Goal: Download file/media

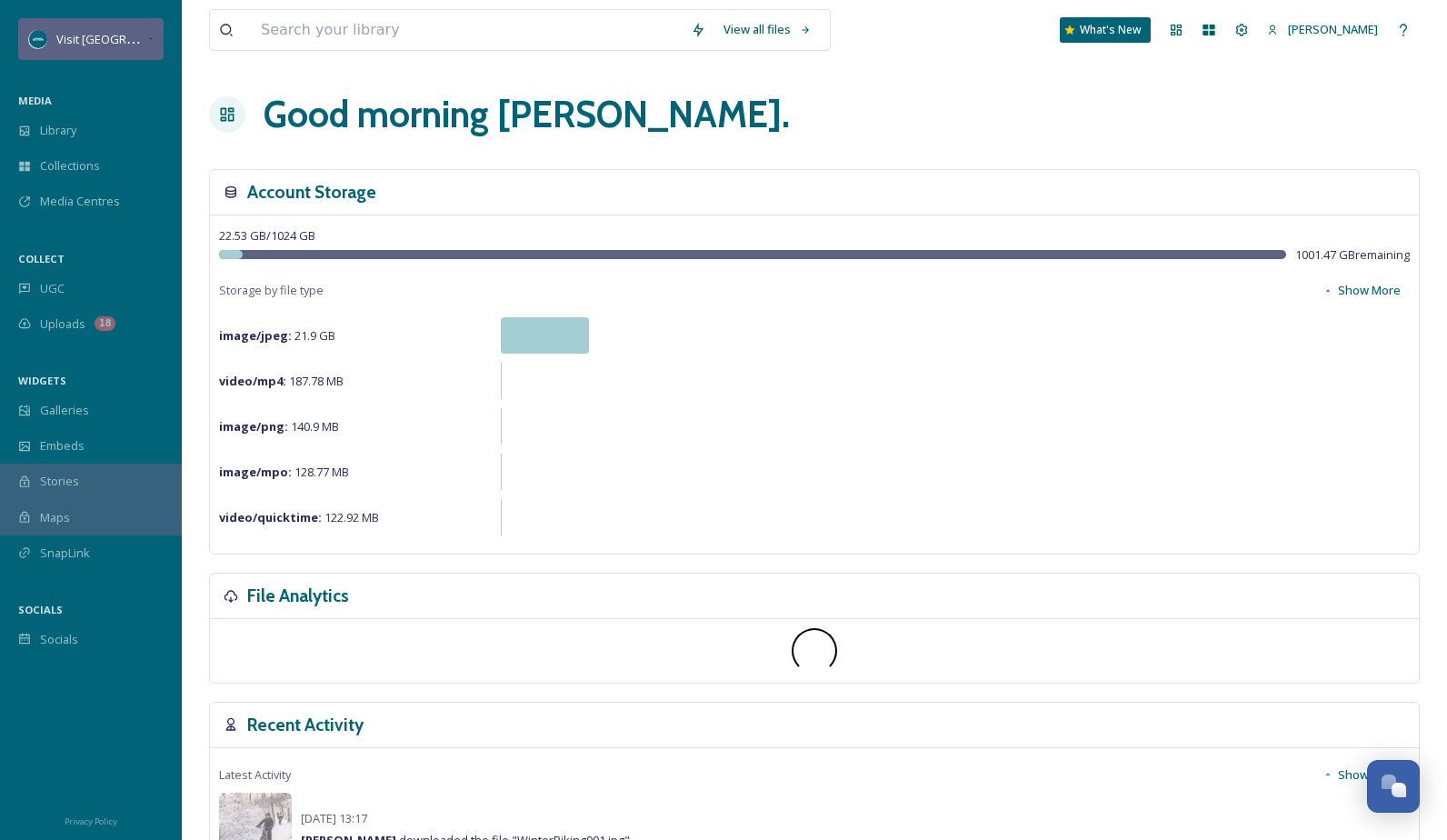
click at [105, 46] on span "Visit [GEOGRAPHIC_DATA][US_STATE]" at bounding box center [157, 38] width 203 height 17
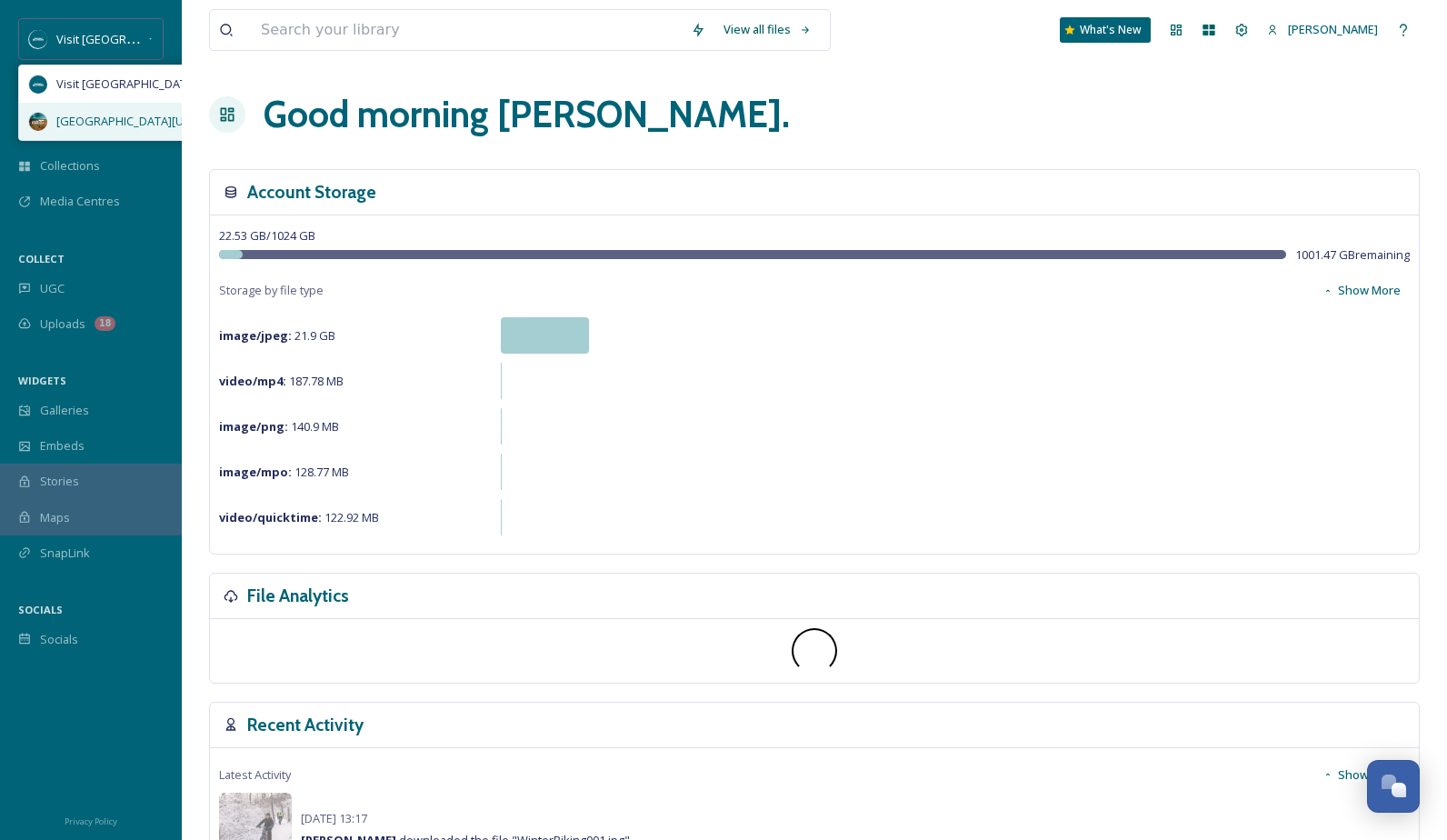
click at [132, 107] on div "Upper Peninsula Michigan" at bounding box center [144, 121] width 249 height 37
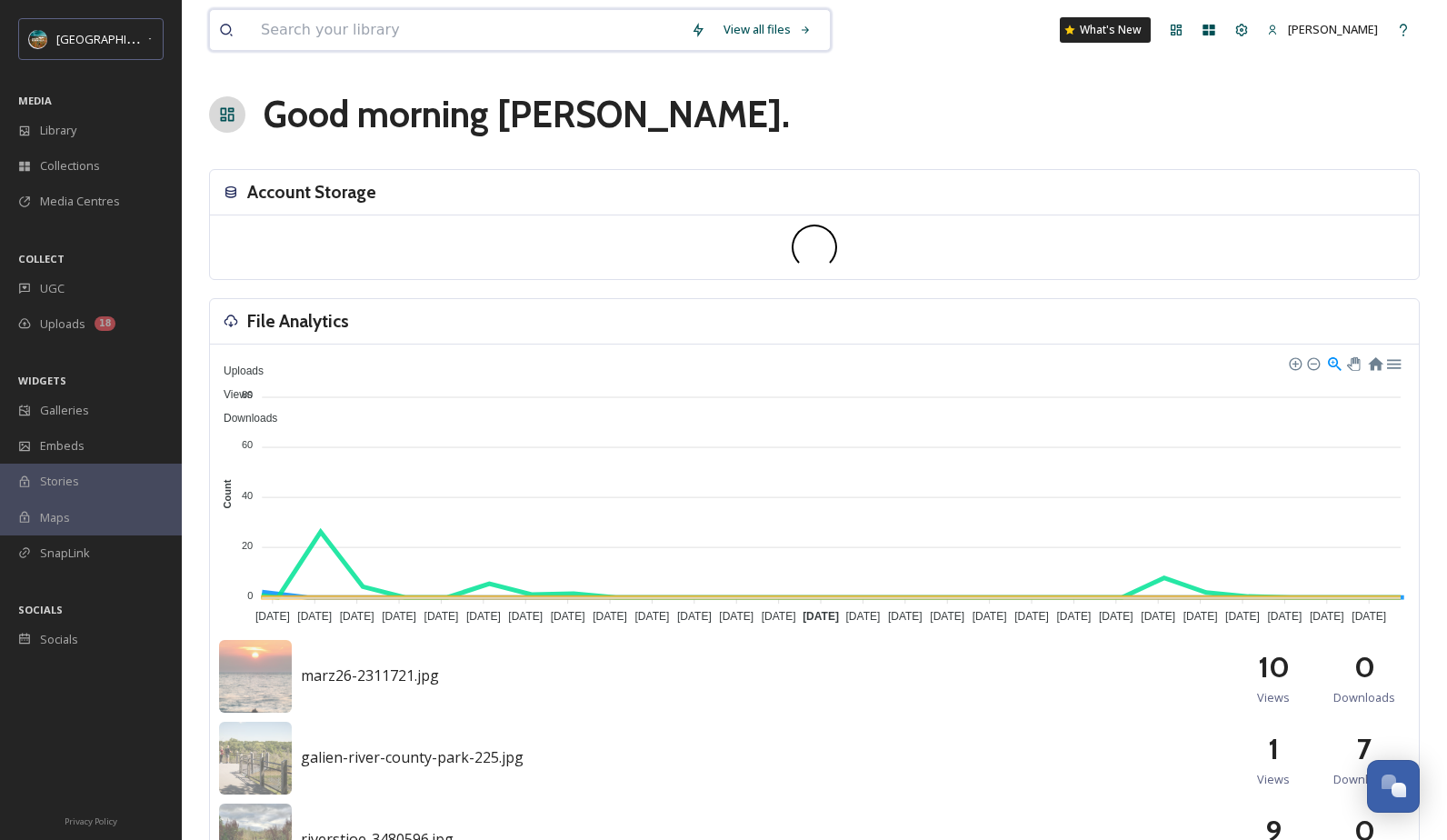
click at [342, 25] on input at bounding box center [467, 30] width 430 height 40
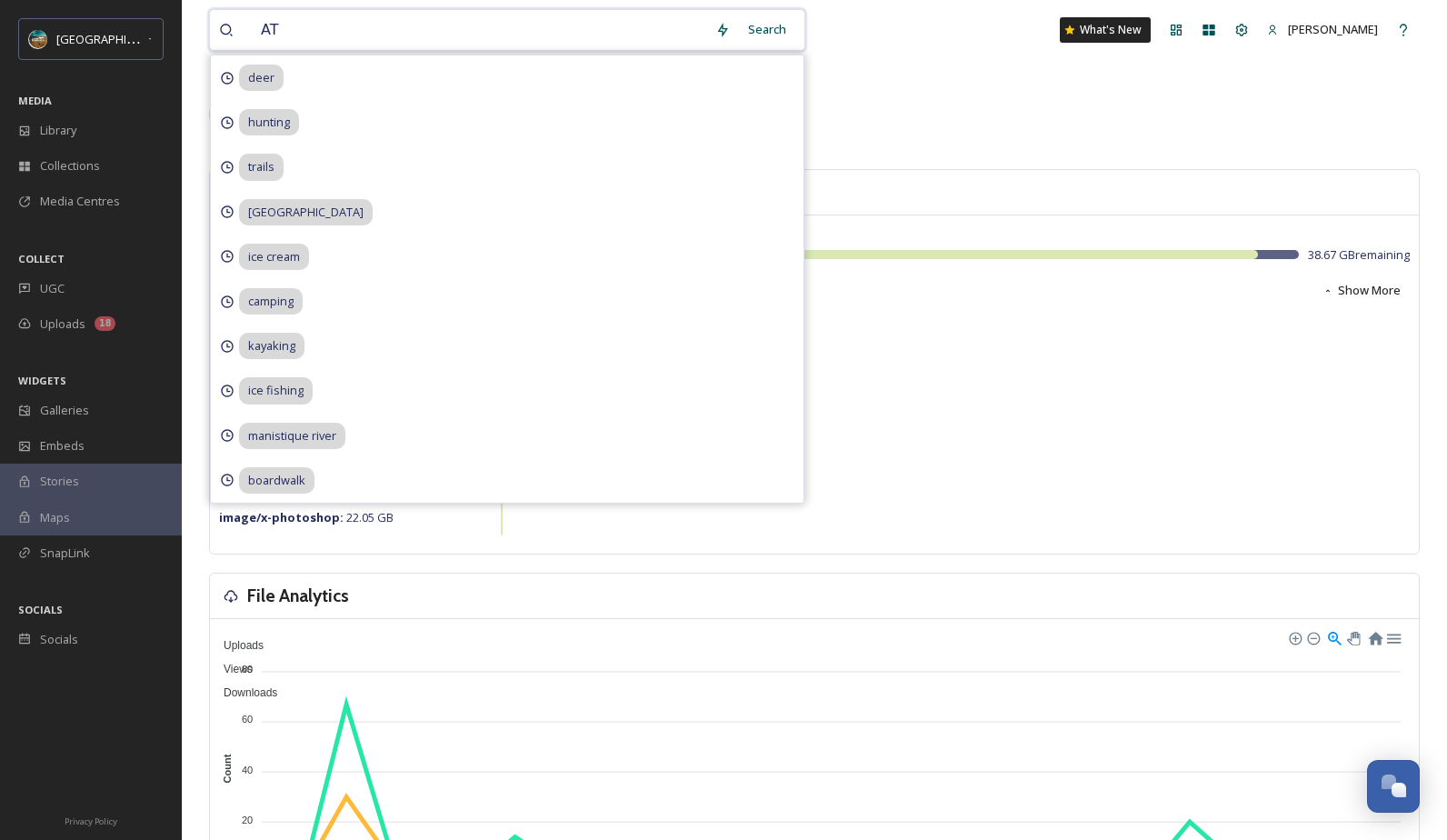
type input "ATV"
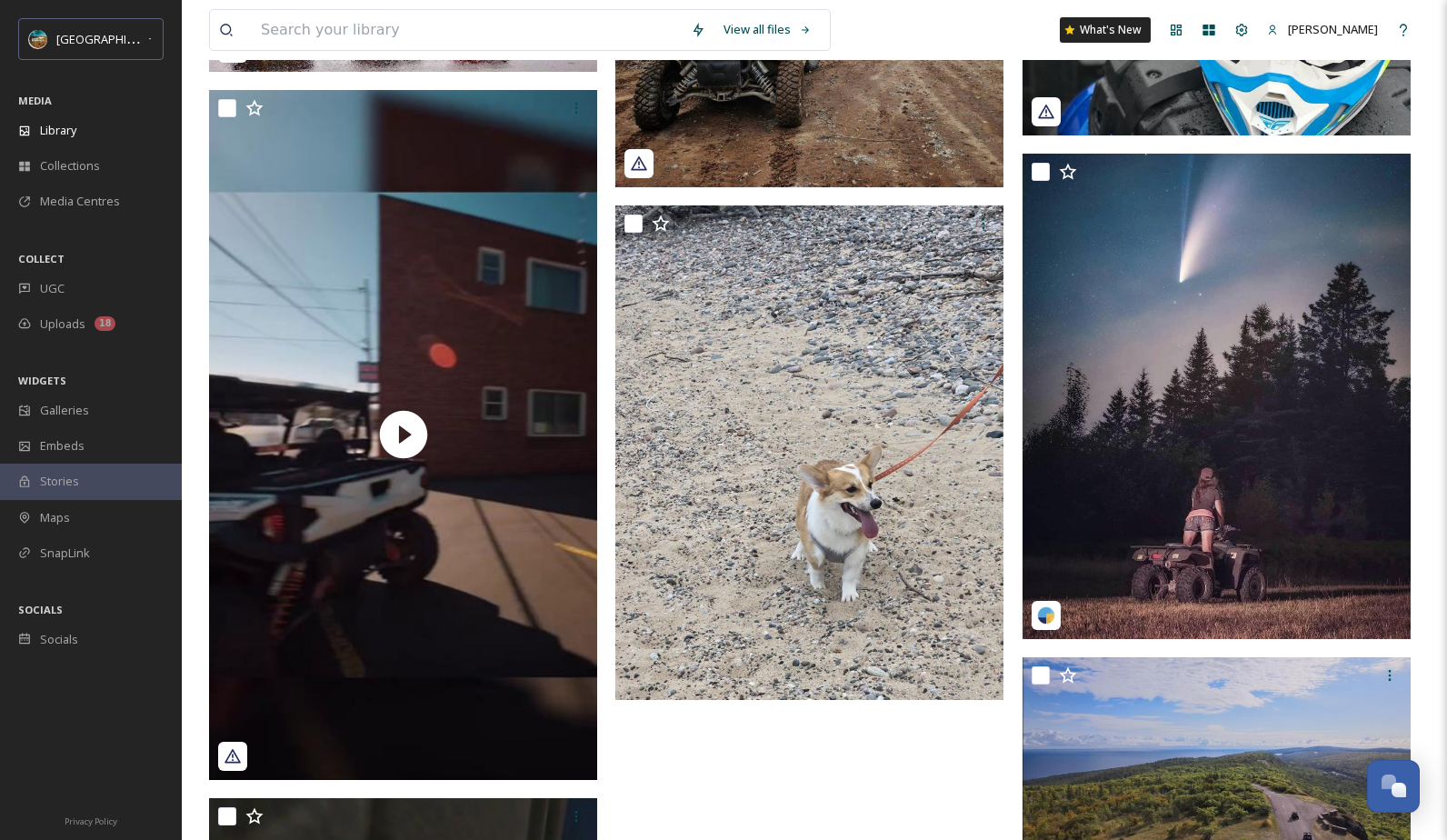
scroll to position [3689, 0]
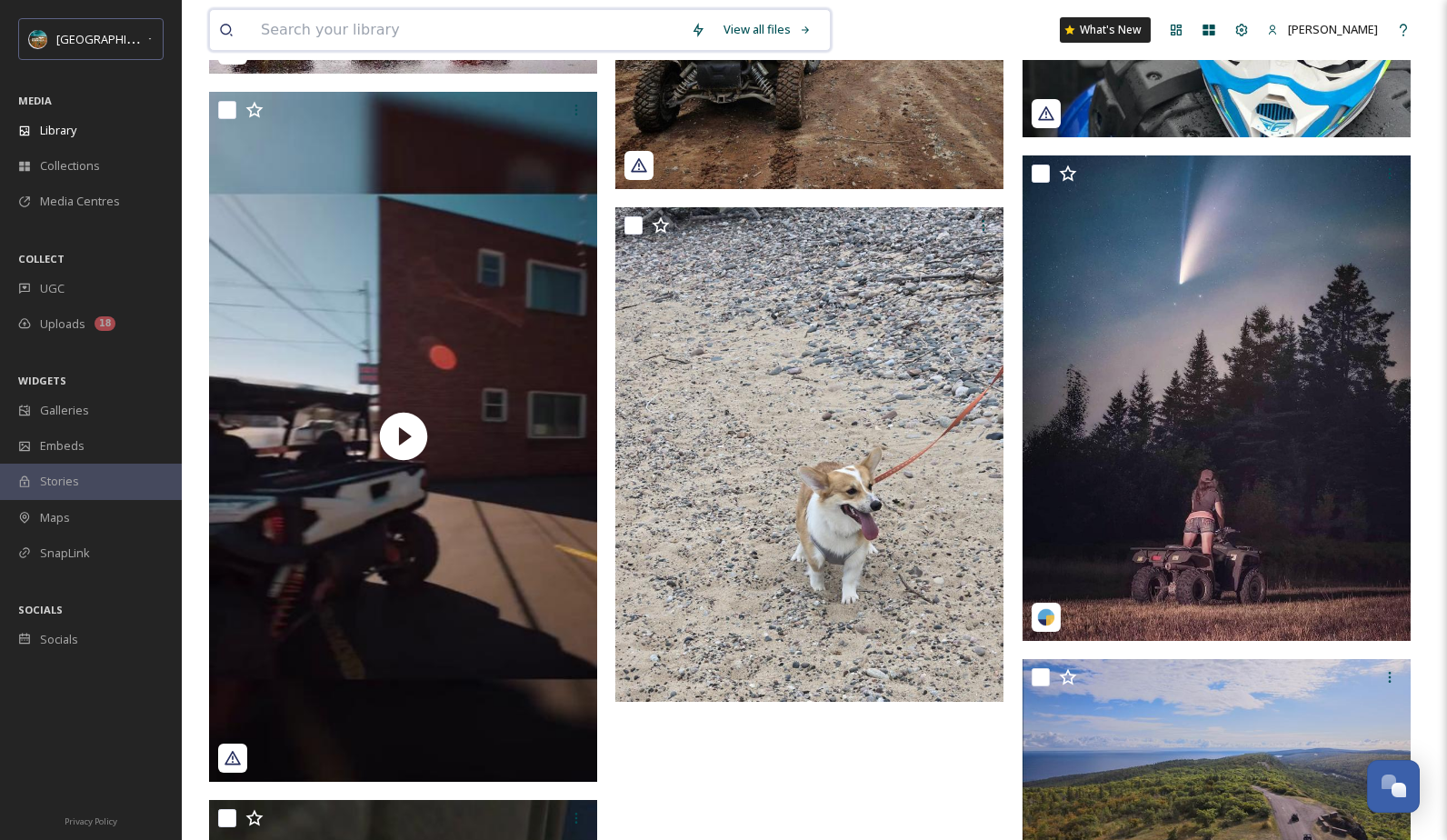
click at [561, 24] on input at bounding box center [467, 30] width 430 height 40
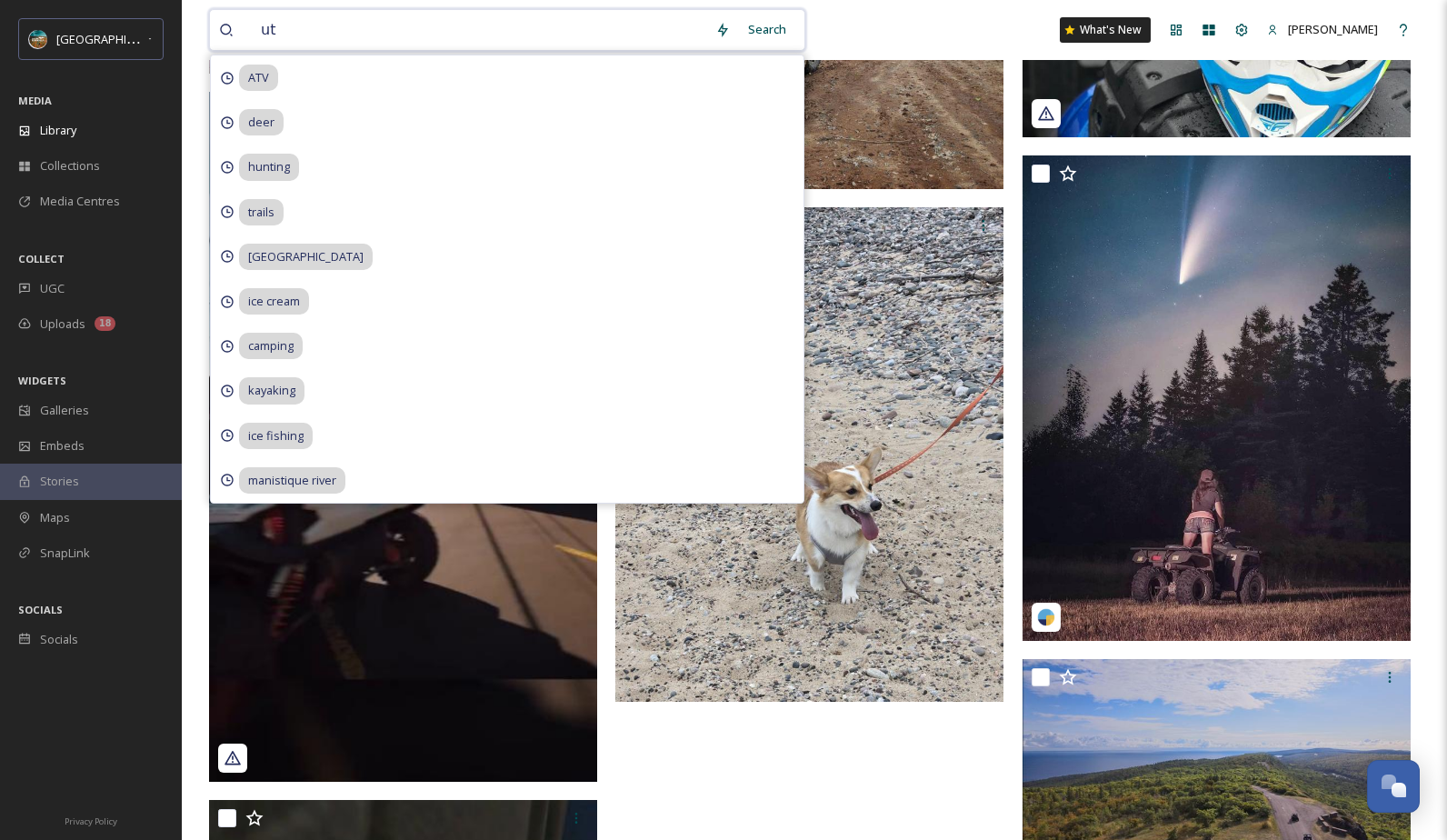
type input "utv"
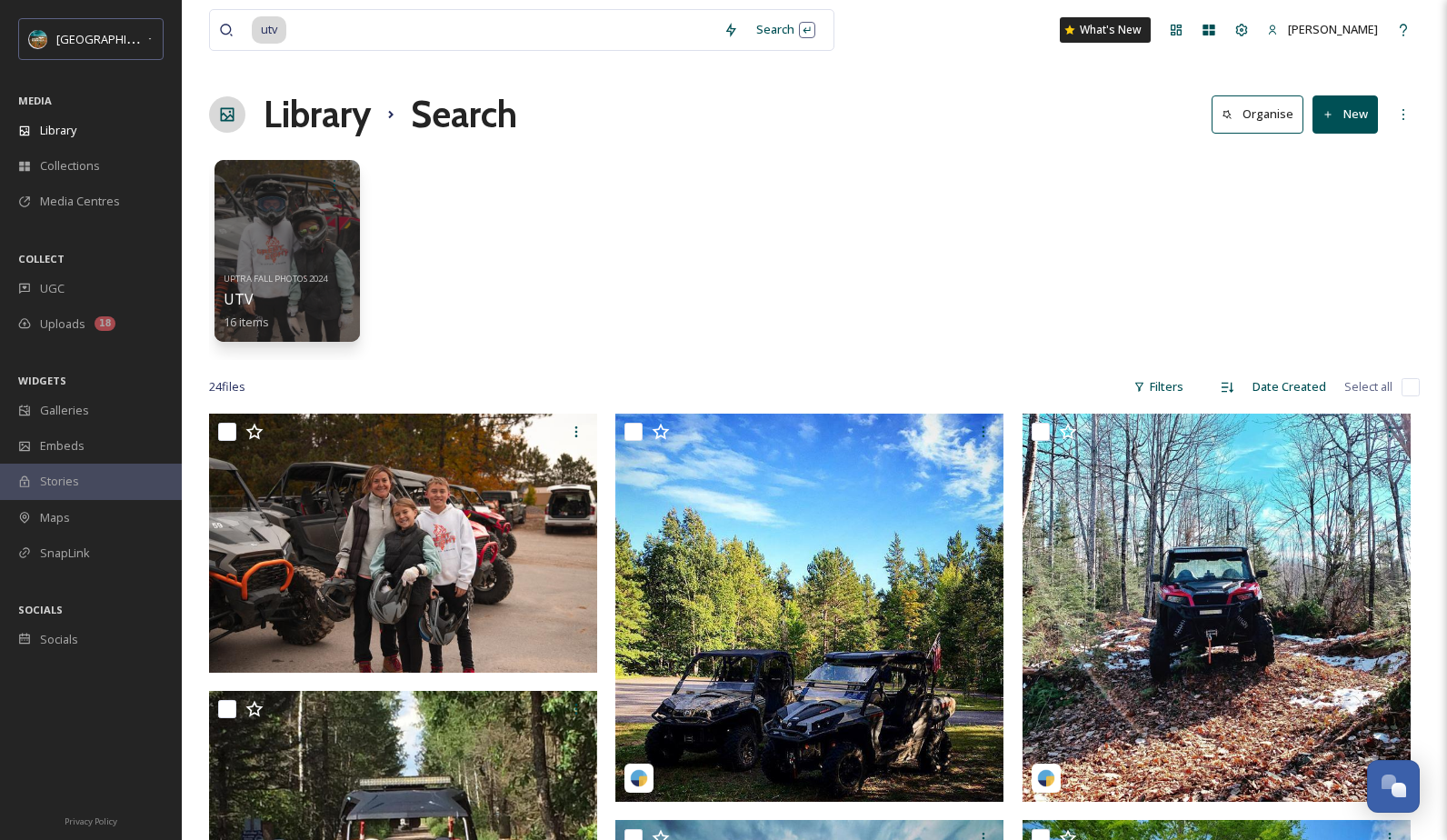
click at [1020, 246] on div "UPTRA FALL PHOTOS 2024 UTV 16 items" at bounding box center [815, 255] width 1211 height 209
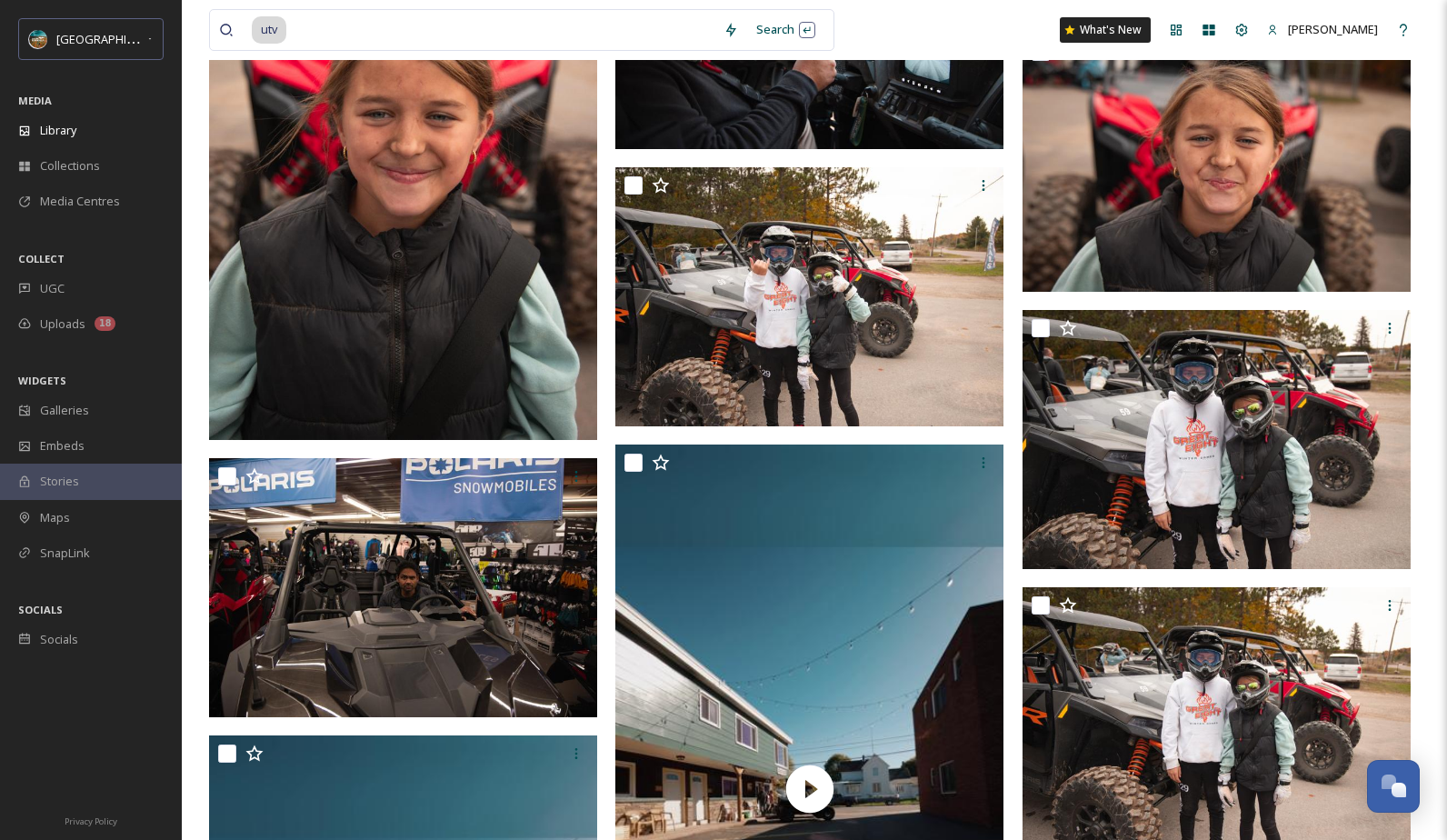
scroll to position [1922, 0]
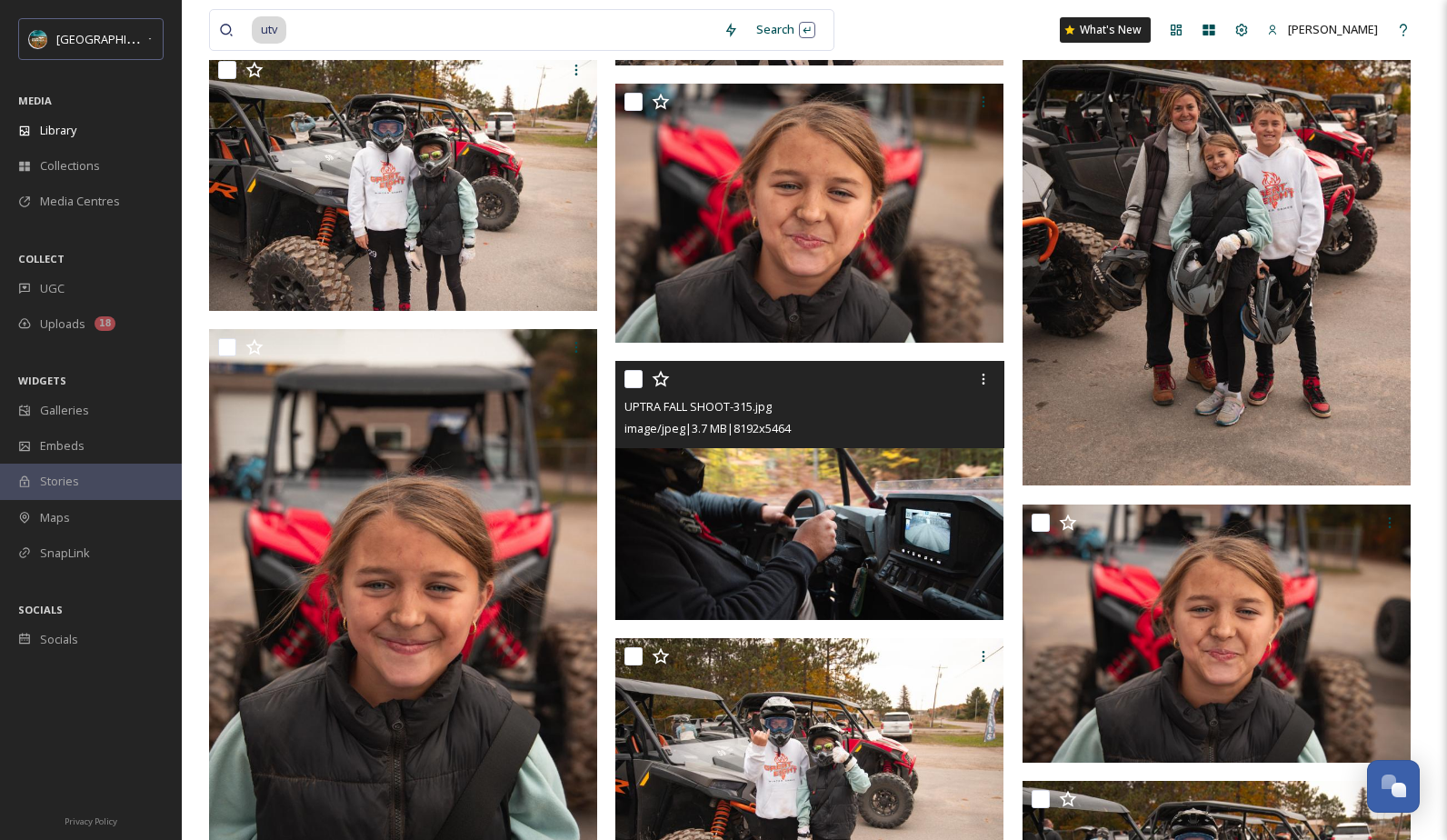
click at [913, 543] on img at bounding box center [809, 490] width 388 height 259
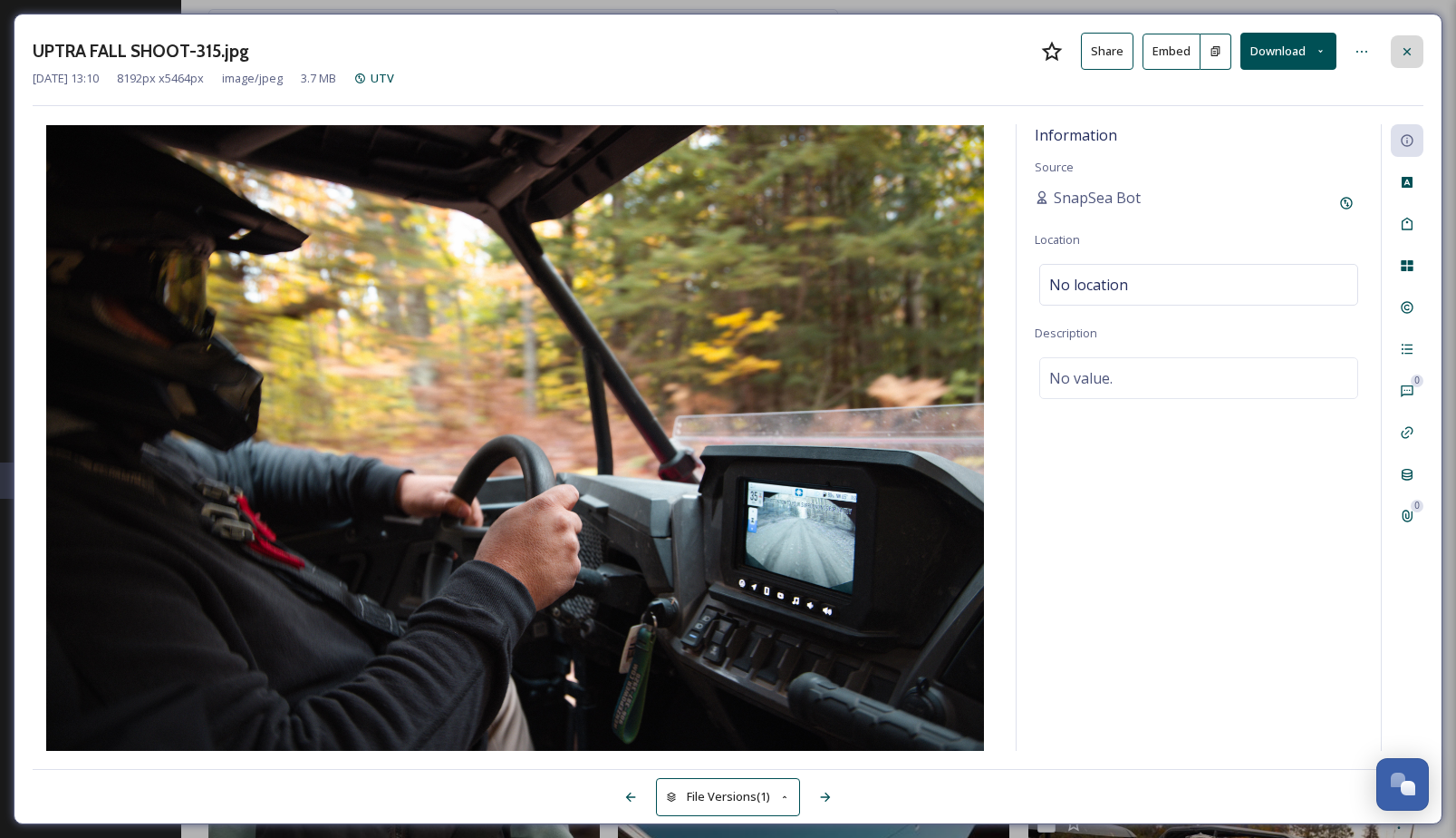
click at [1405, 49] on icon at bounding box center [1407, 51] width 7 height 7
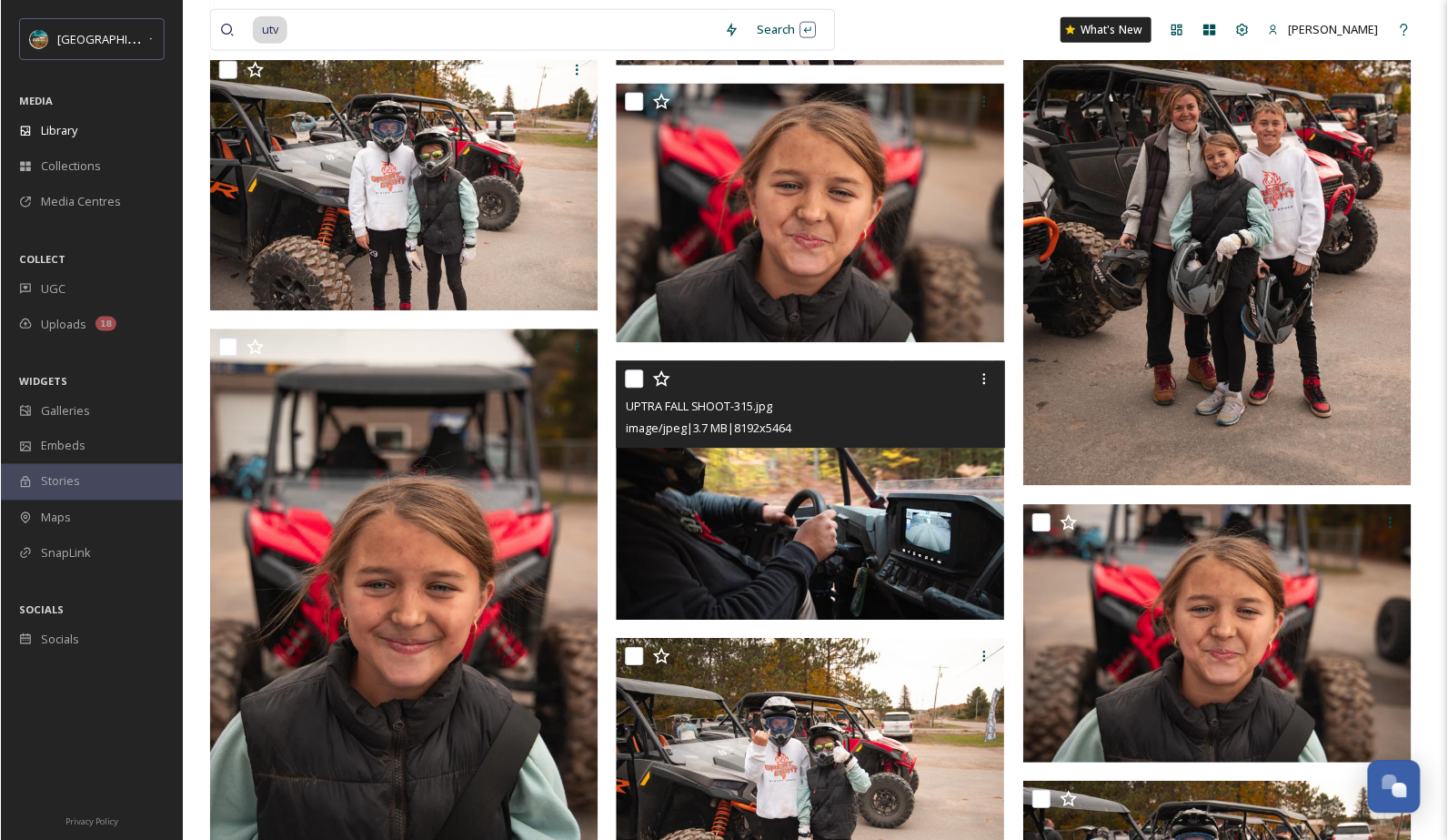
scroll to position [1909, 0]
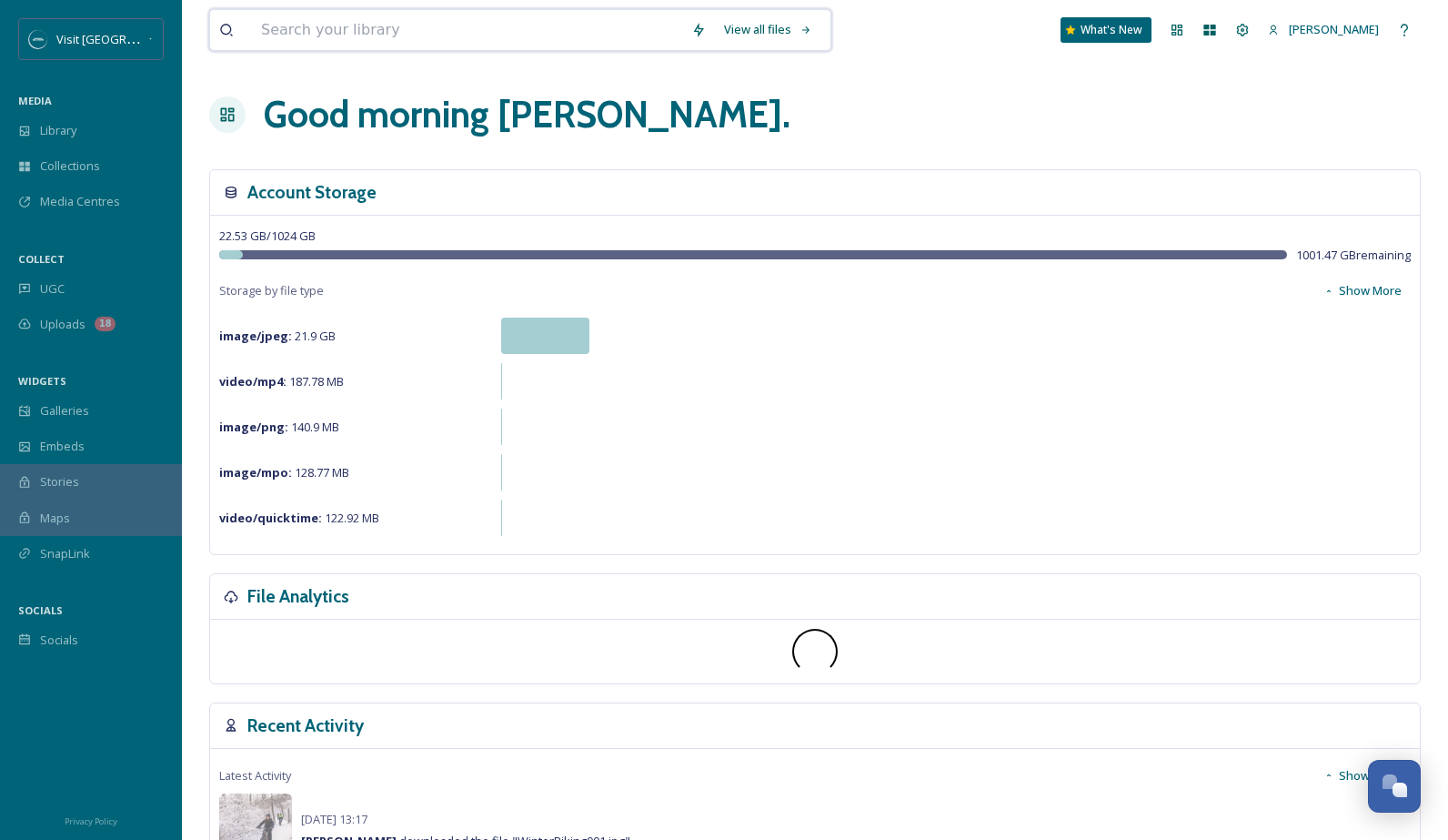
click at [419, 30] on input at bounding box center [467, 30] width 430 height 40
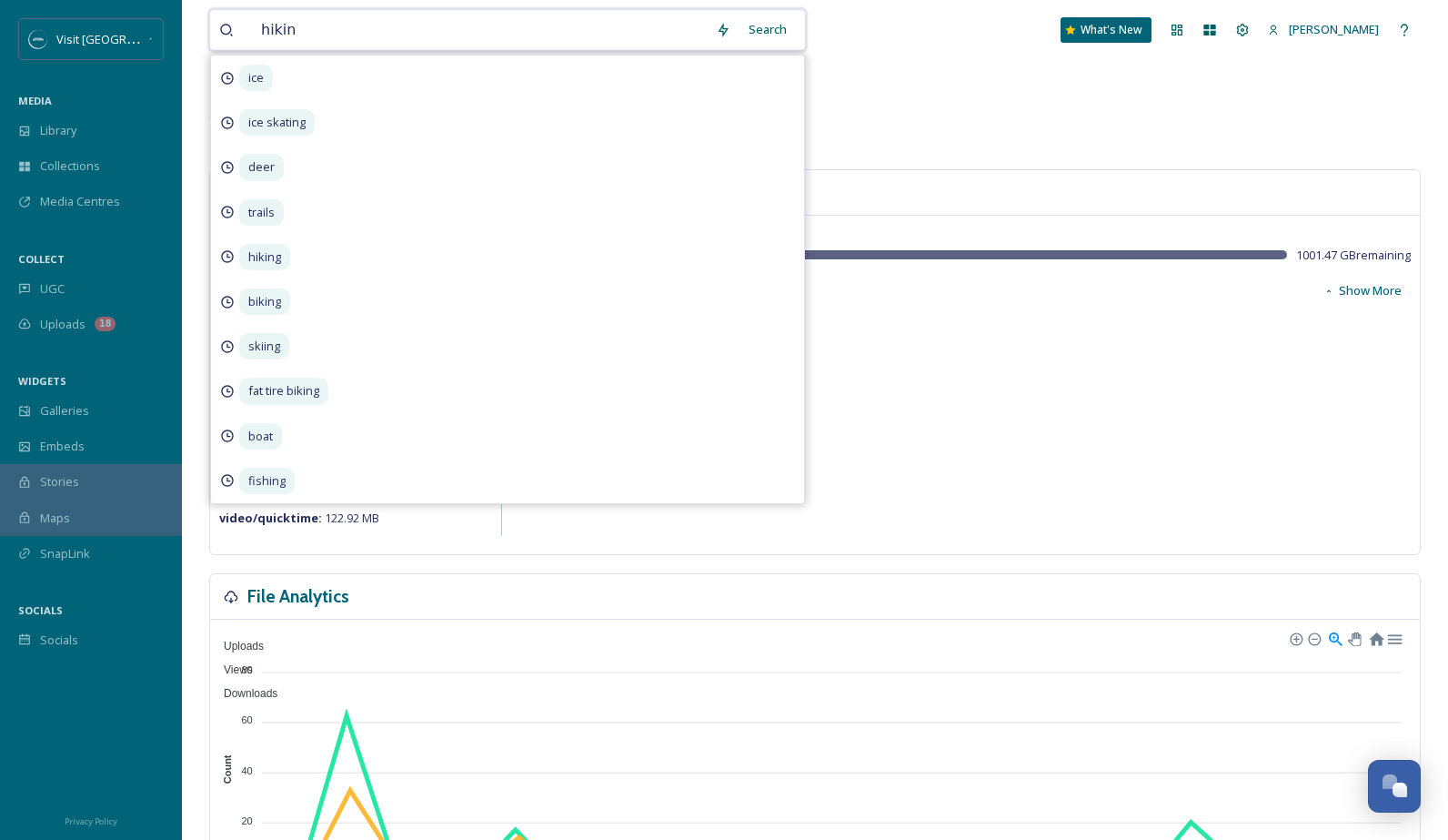
type input "hiking"
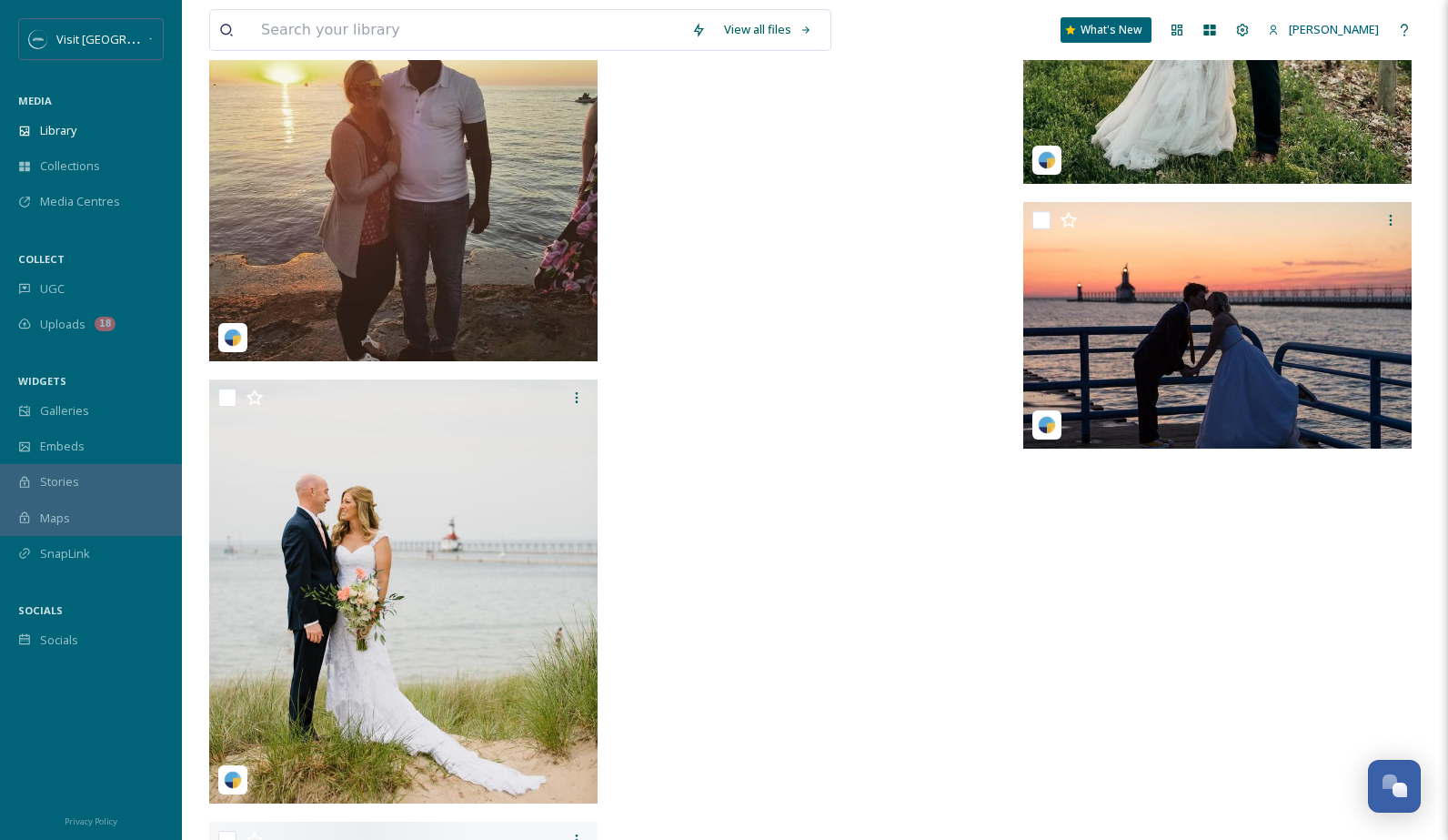
scroll to position [12071, 0]
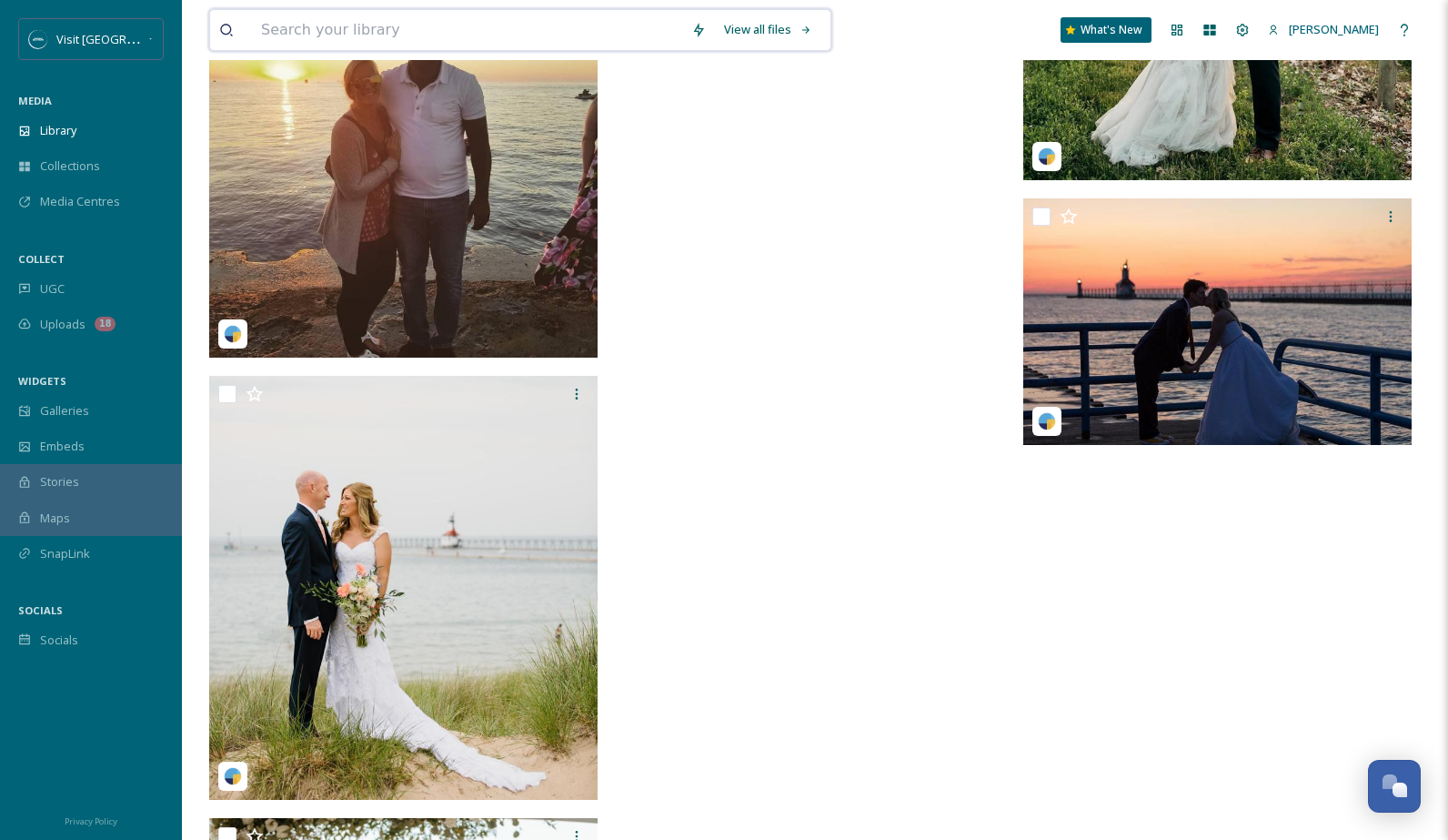
click at [400, 31] on input at bounding box center [467, 30] width 430 height 40
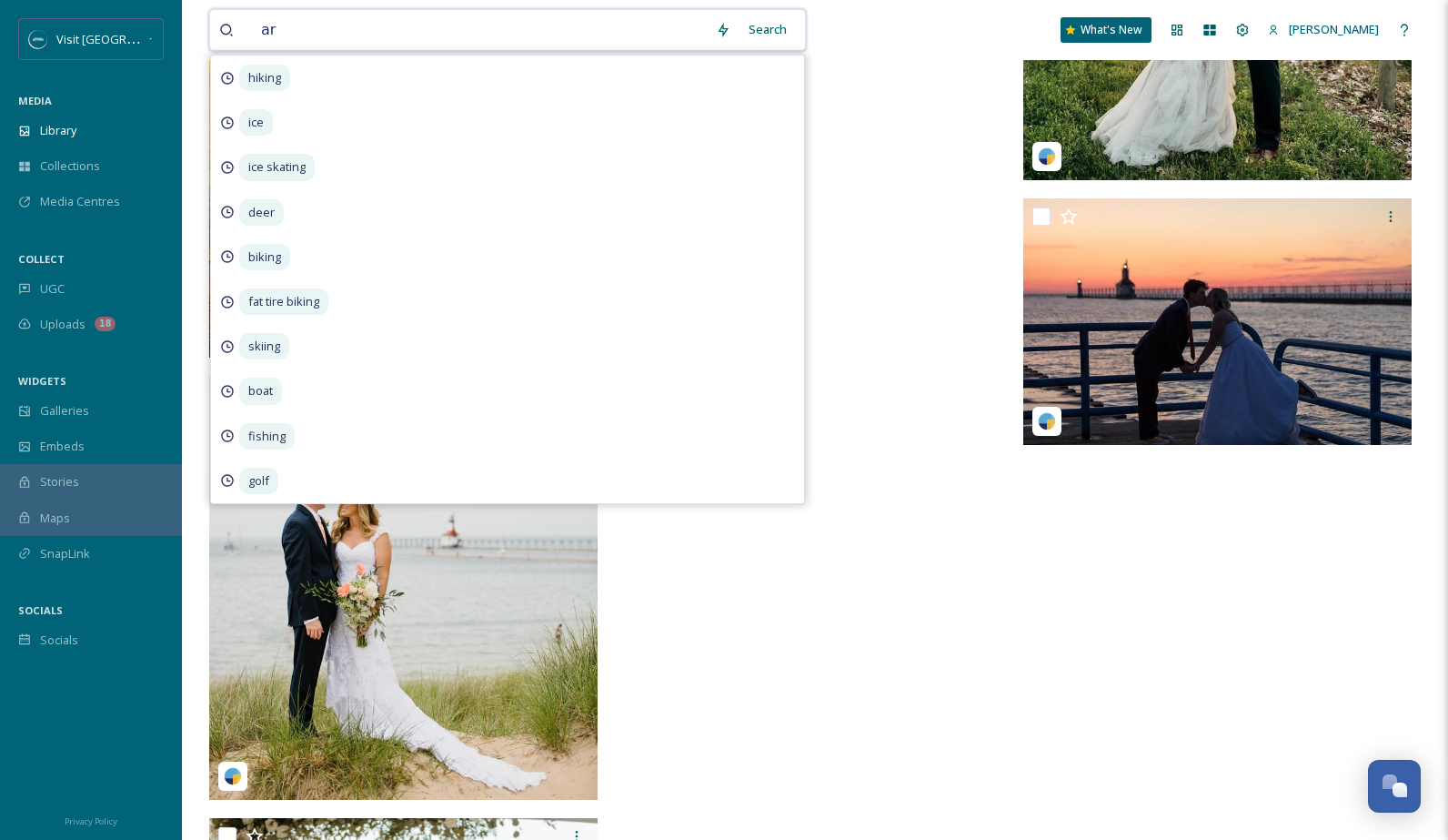
type input "art"
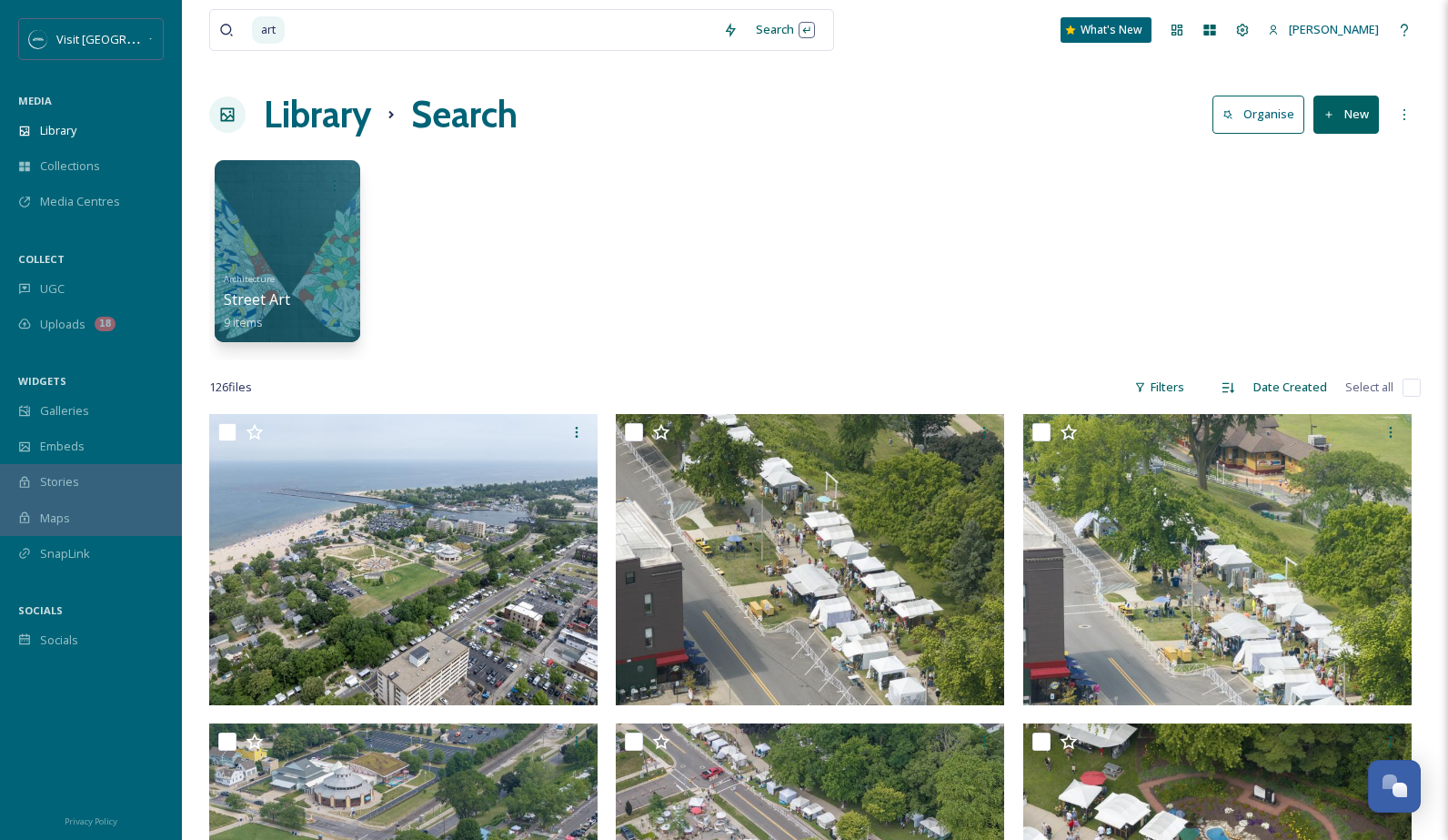
click at [1053, 183] on div "Architecture Street Art 9 items" at bounding box center [815, 256] width 1212 height 209
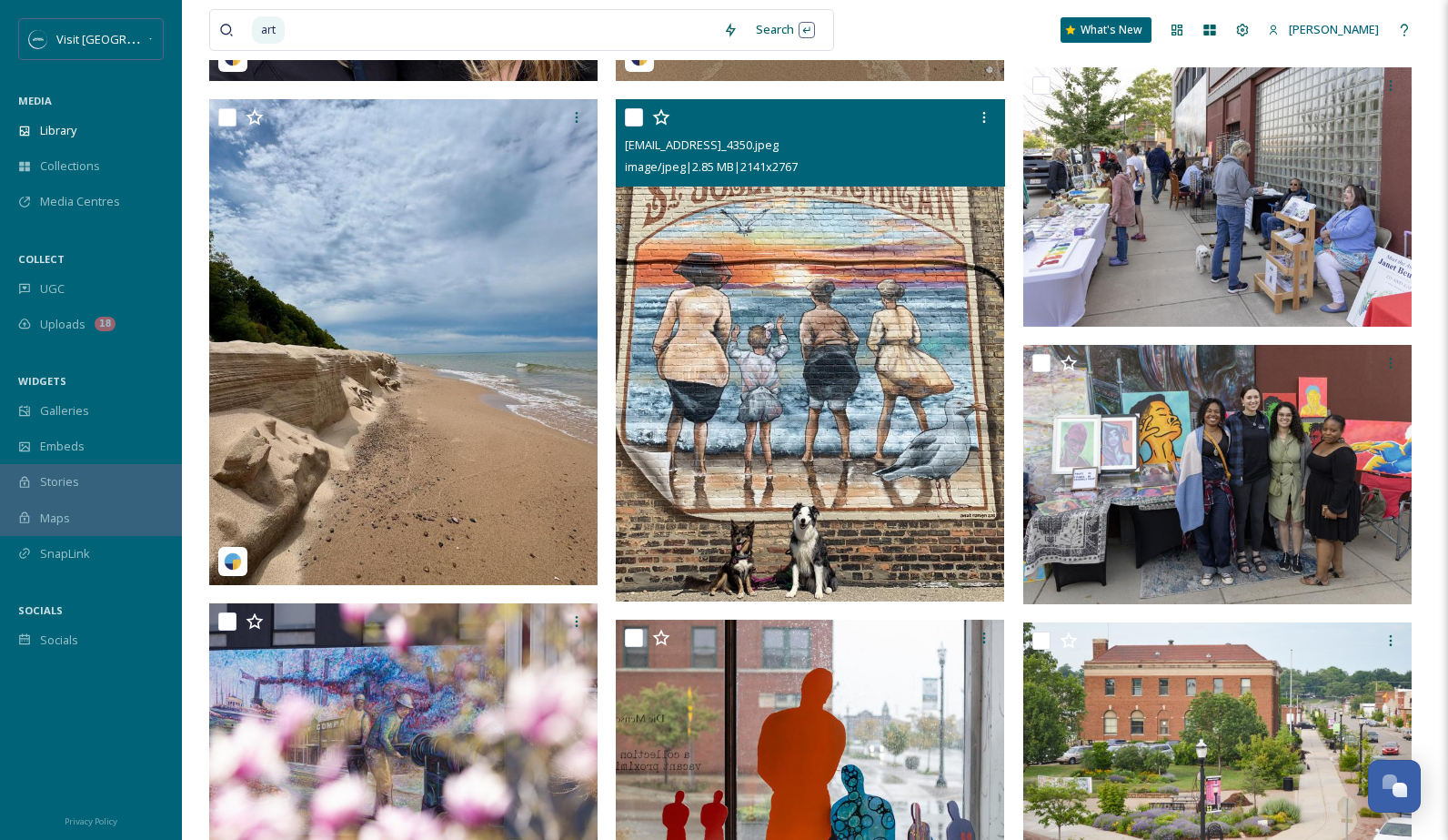
scroll to position [2565, 0]
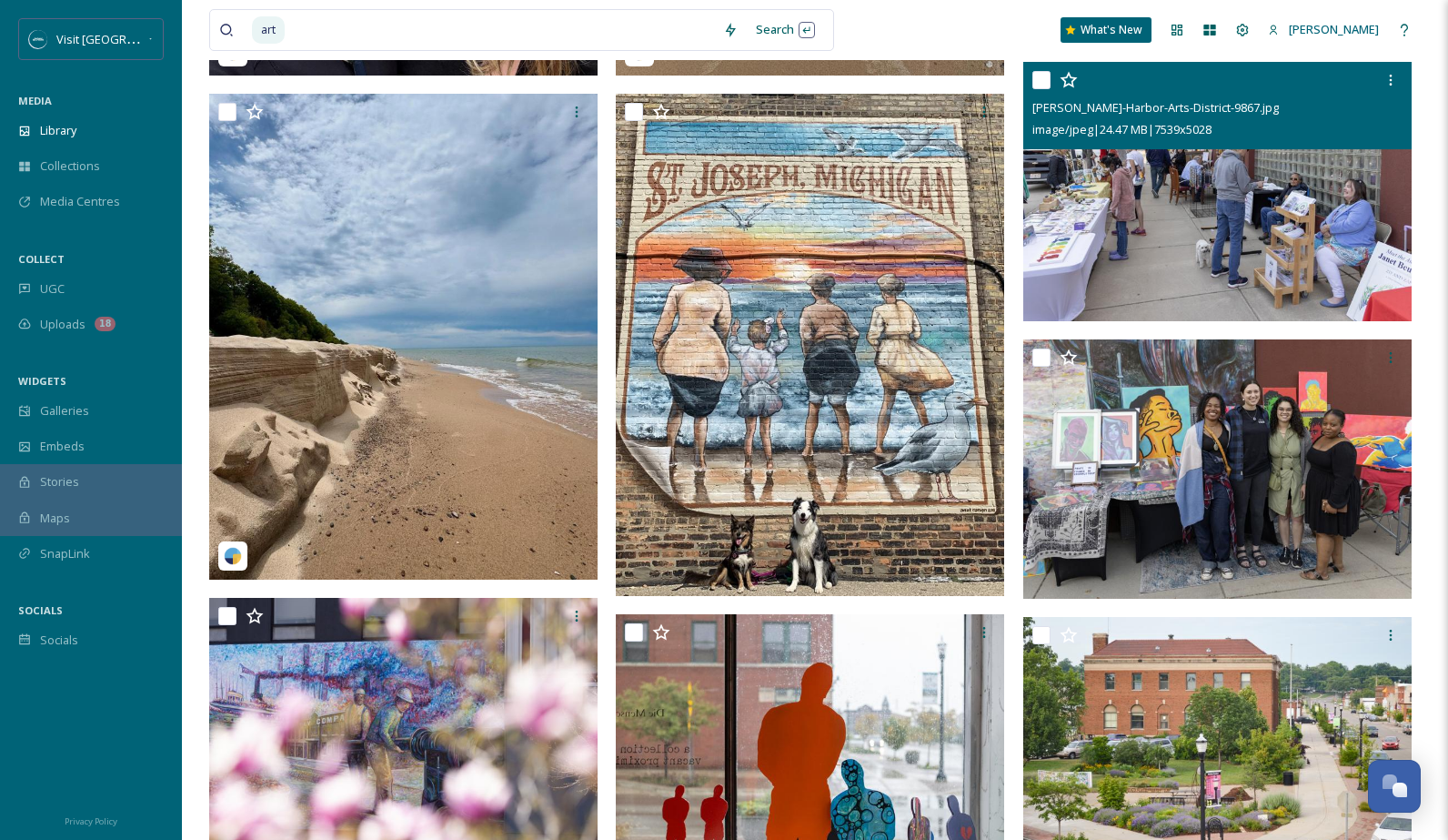
click at [1169, 187] on img at bounding box center [1218, 191] width 389 height 259
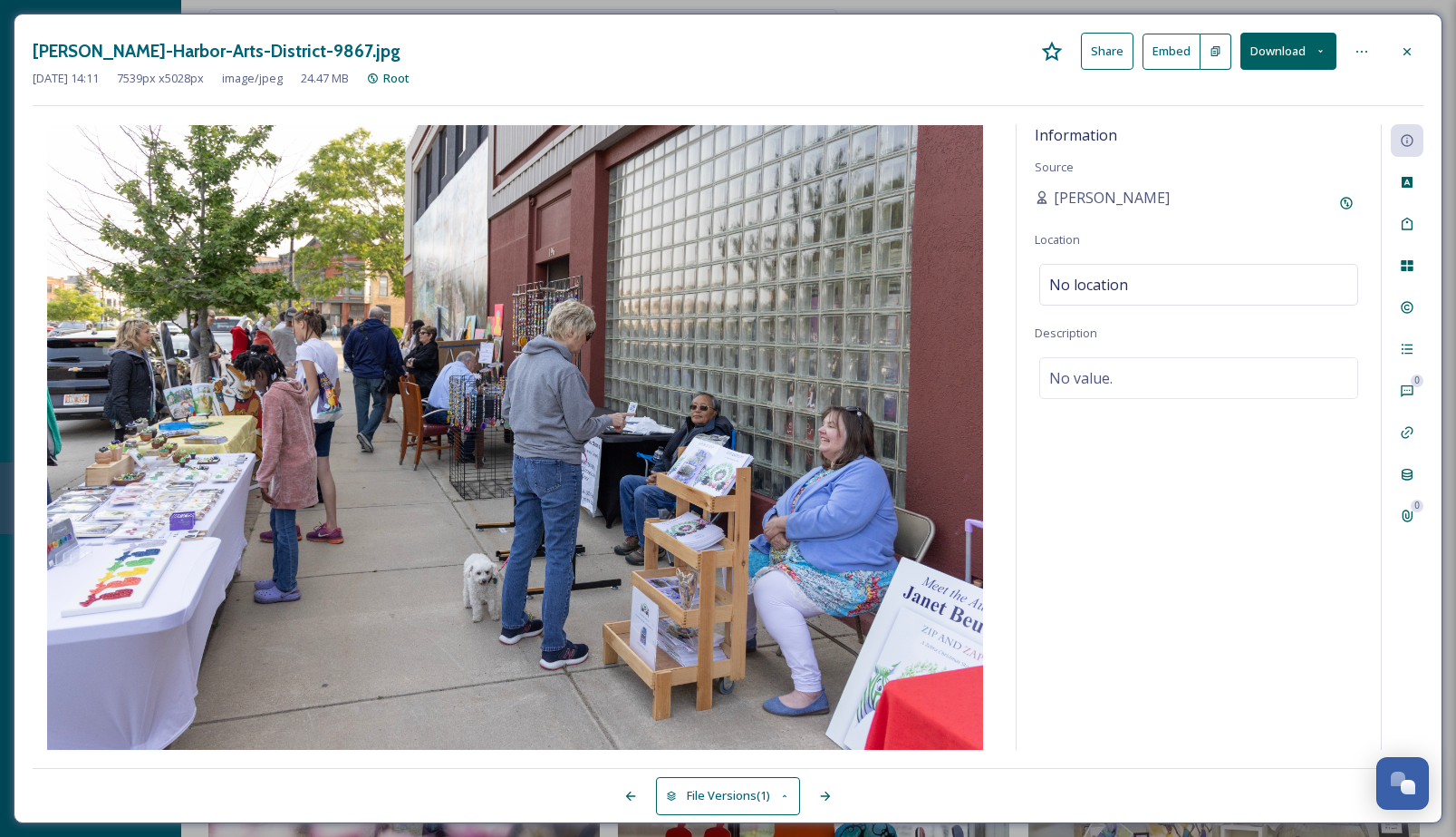
click at [1406, 50] on icon at bounding box center [1407, 52] width 15 height 15
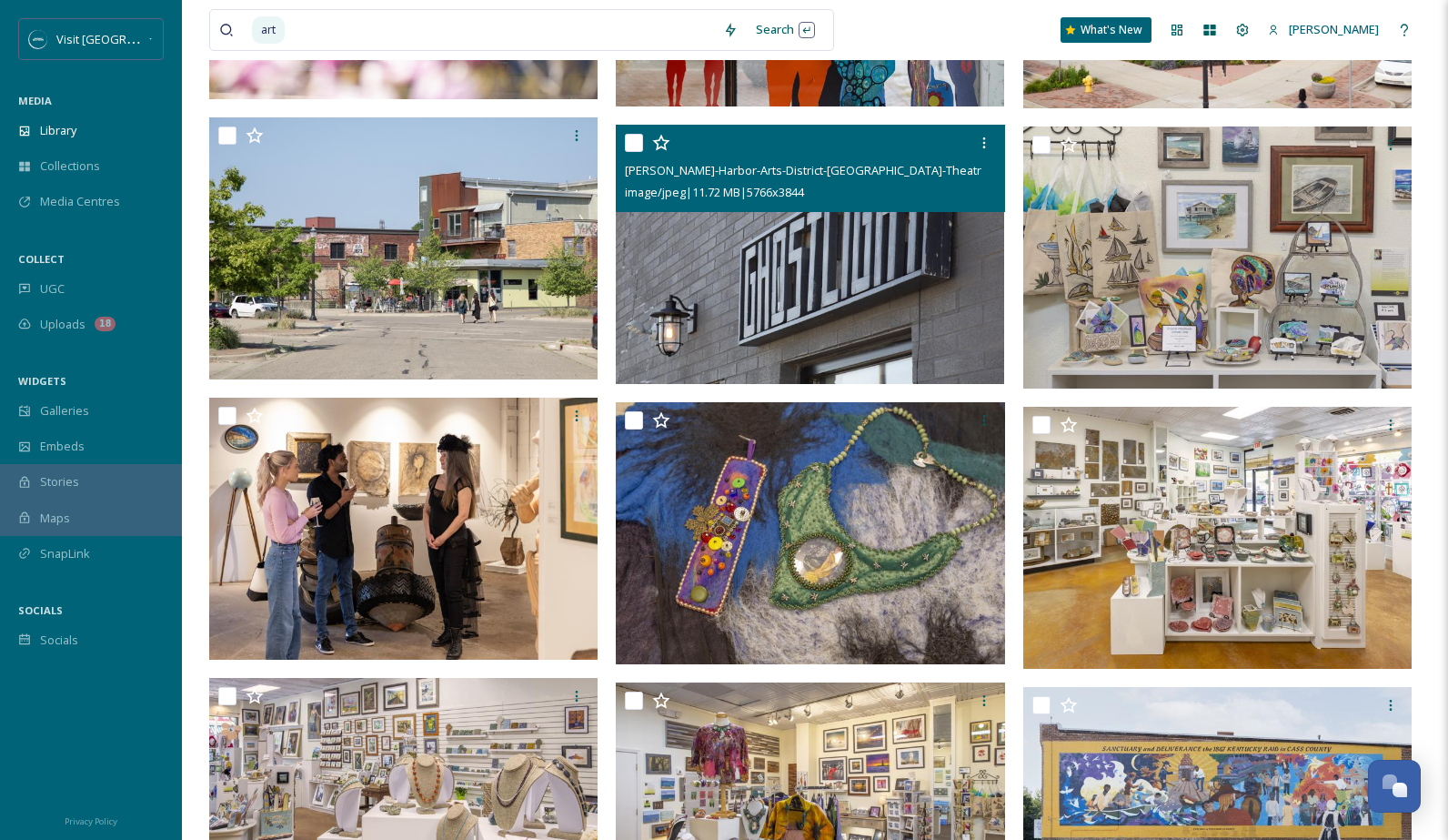
scroll to position [3364, 0]
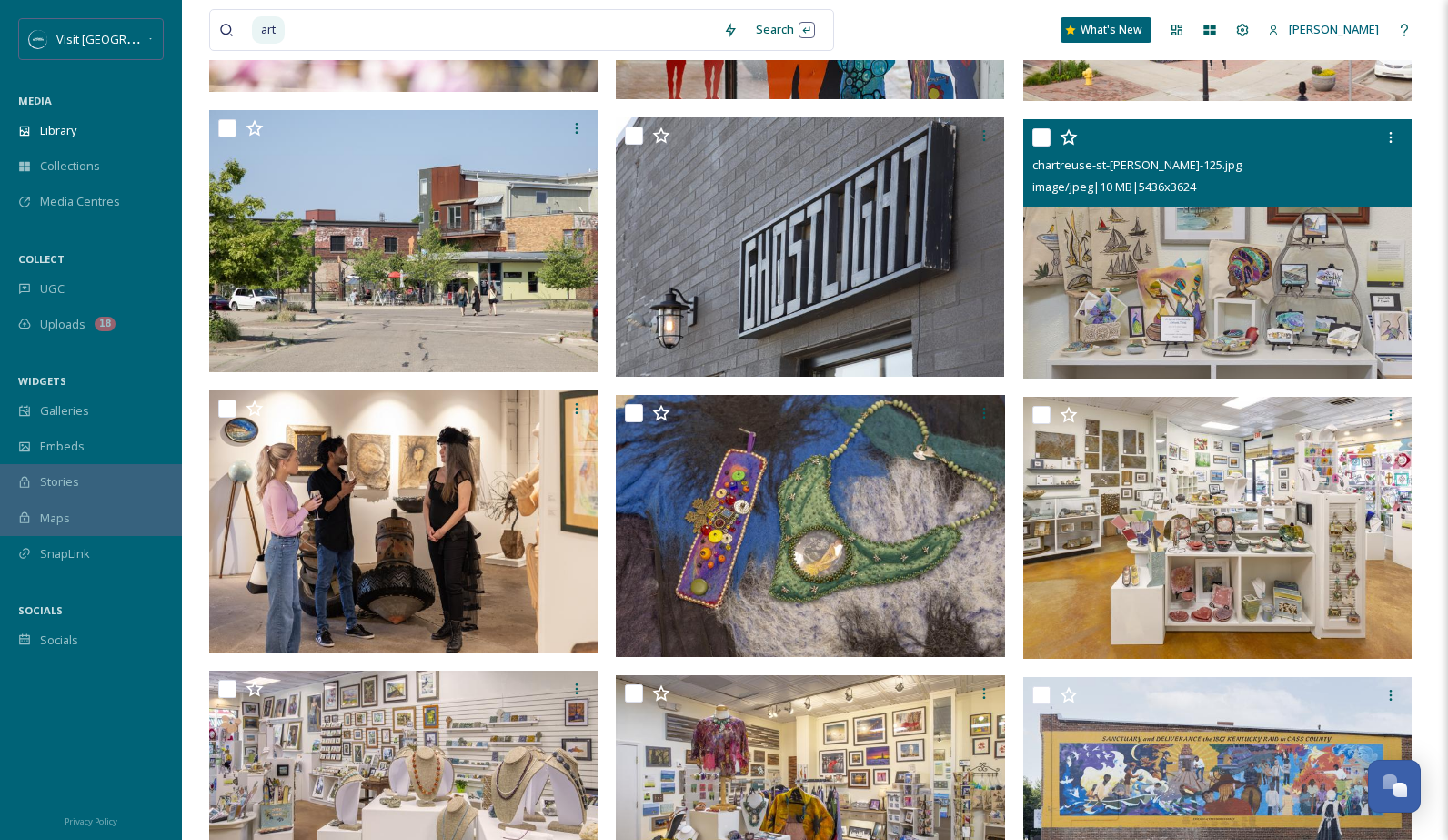
click at [1178, 238] on img at bounding box center [1218, 248] width 389 height 259
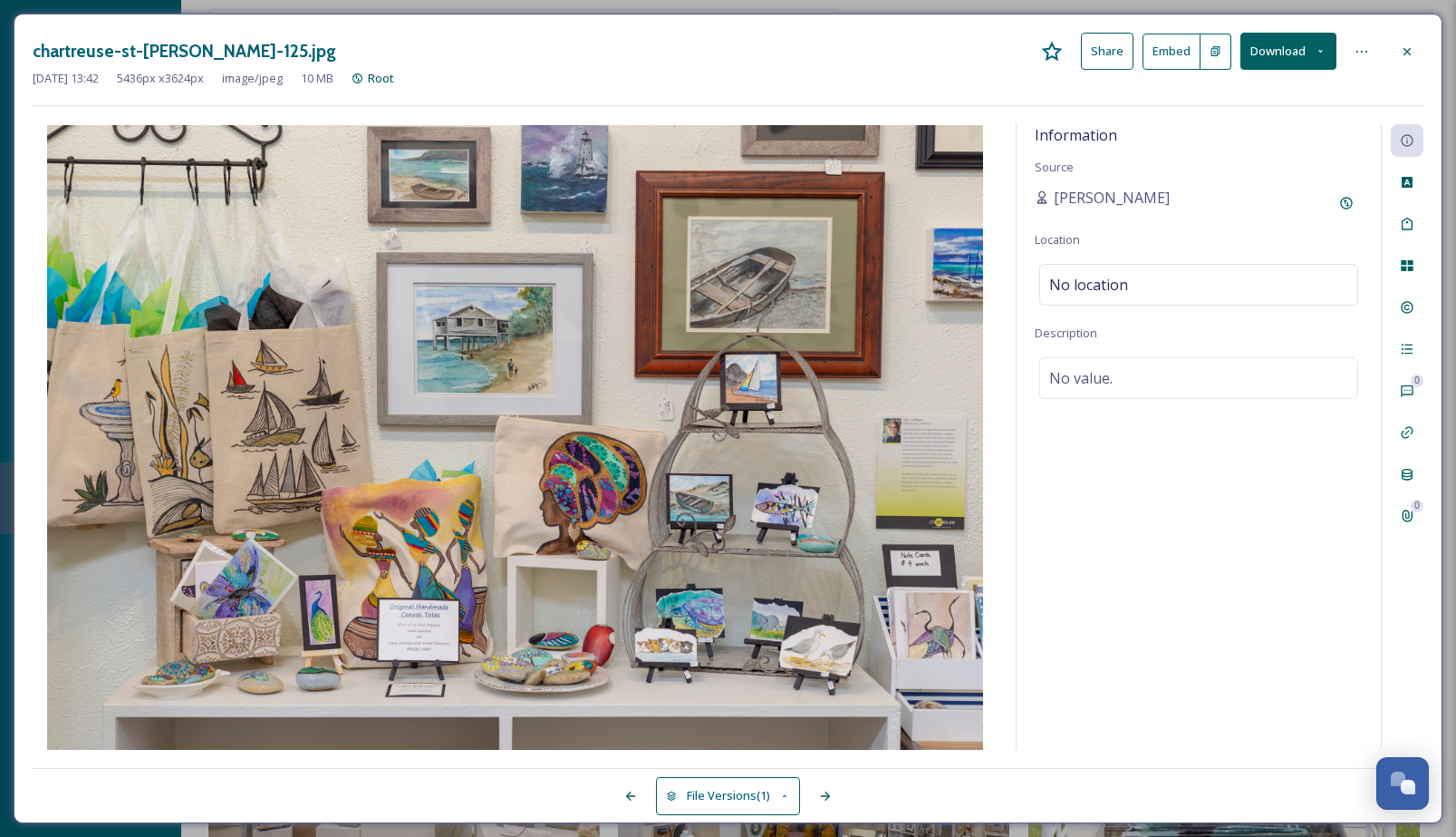
click at [1411, 46] on icon at bounding box center [1407, 52] width 15 height 15
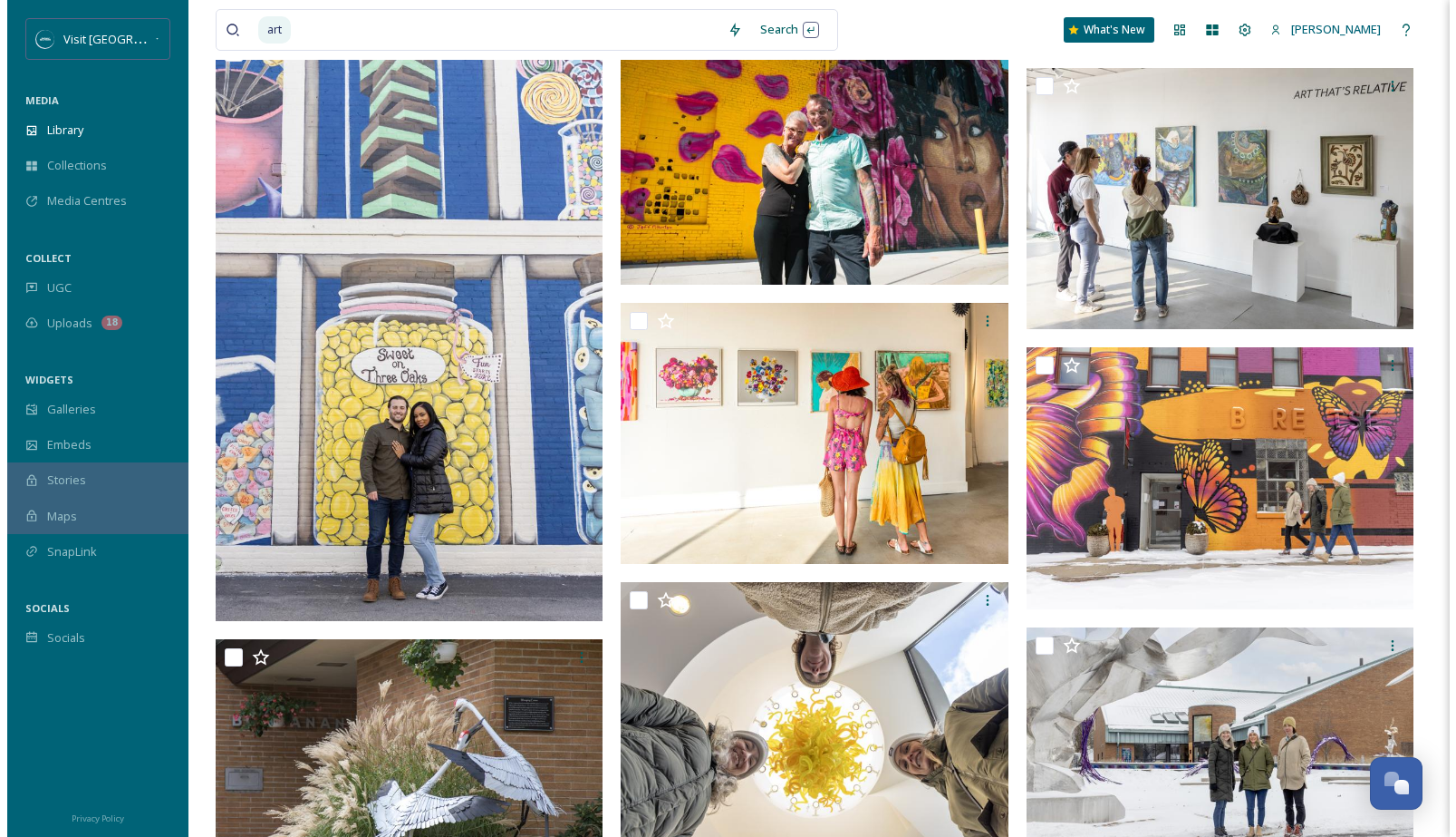
scroll to position [5689, 0]
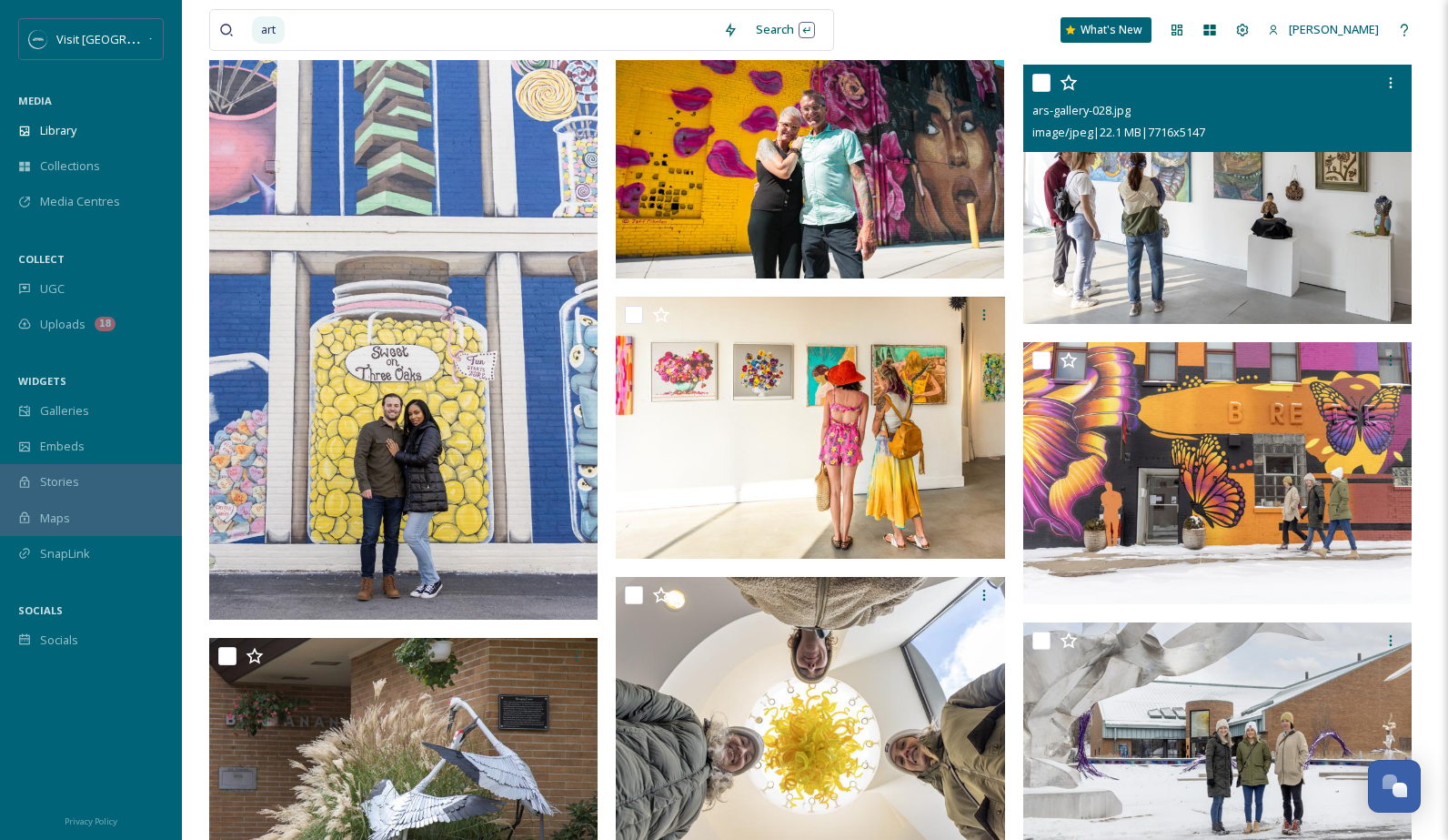
click at [1269, 237] on img at bounding box center [1218, 194] width 389 height 259
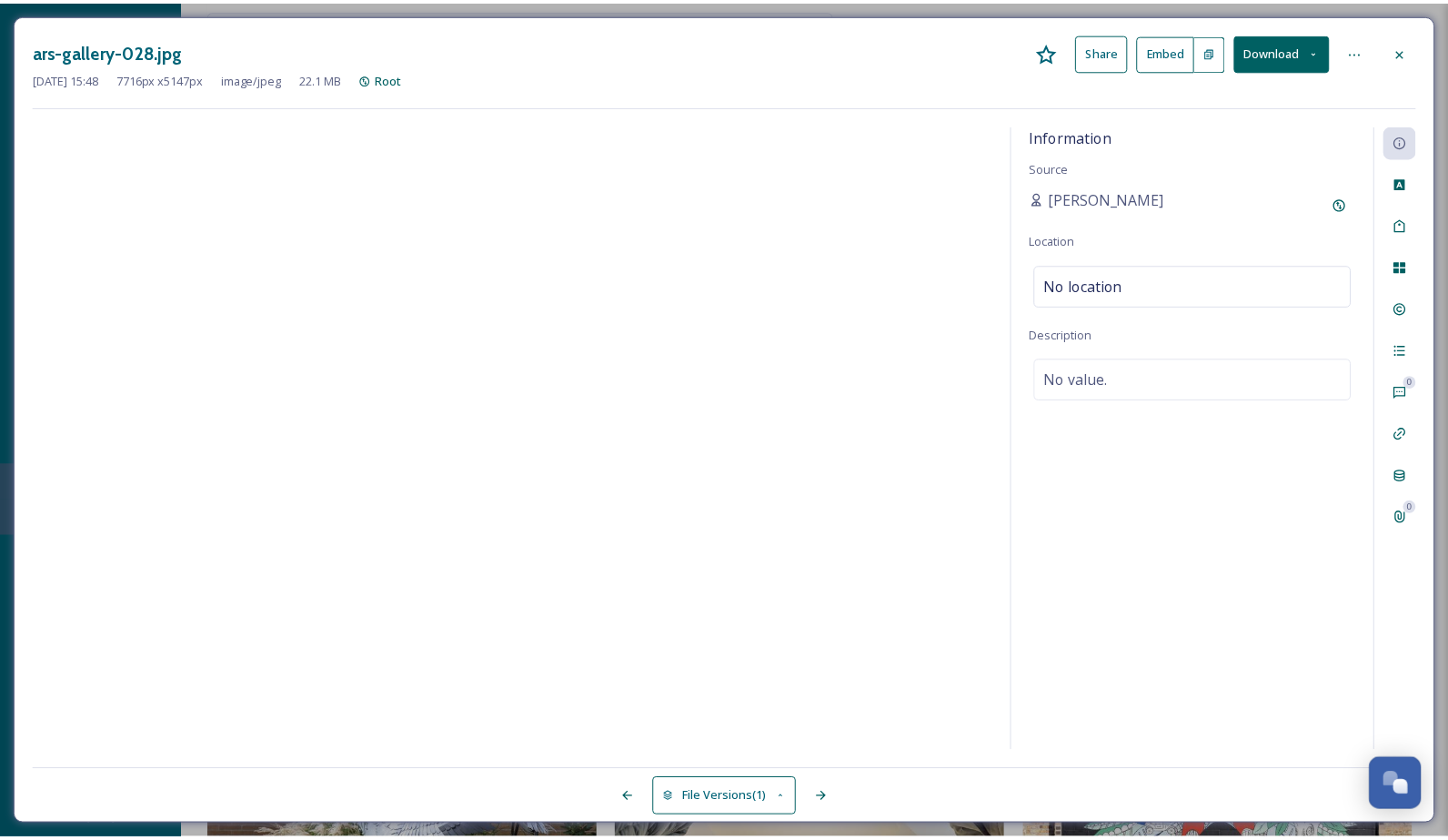
scroll to position [5732, 0]
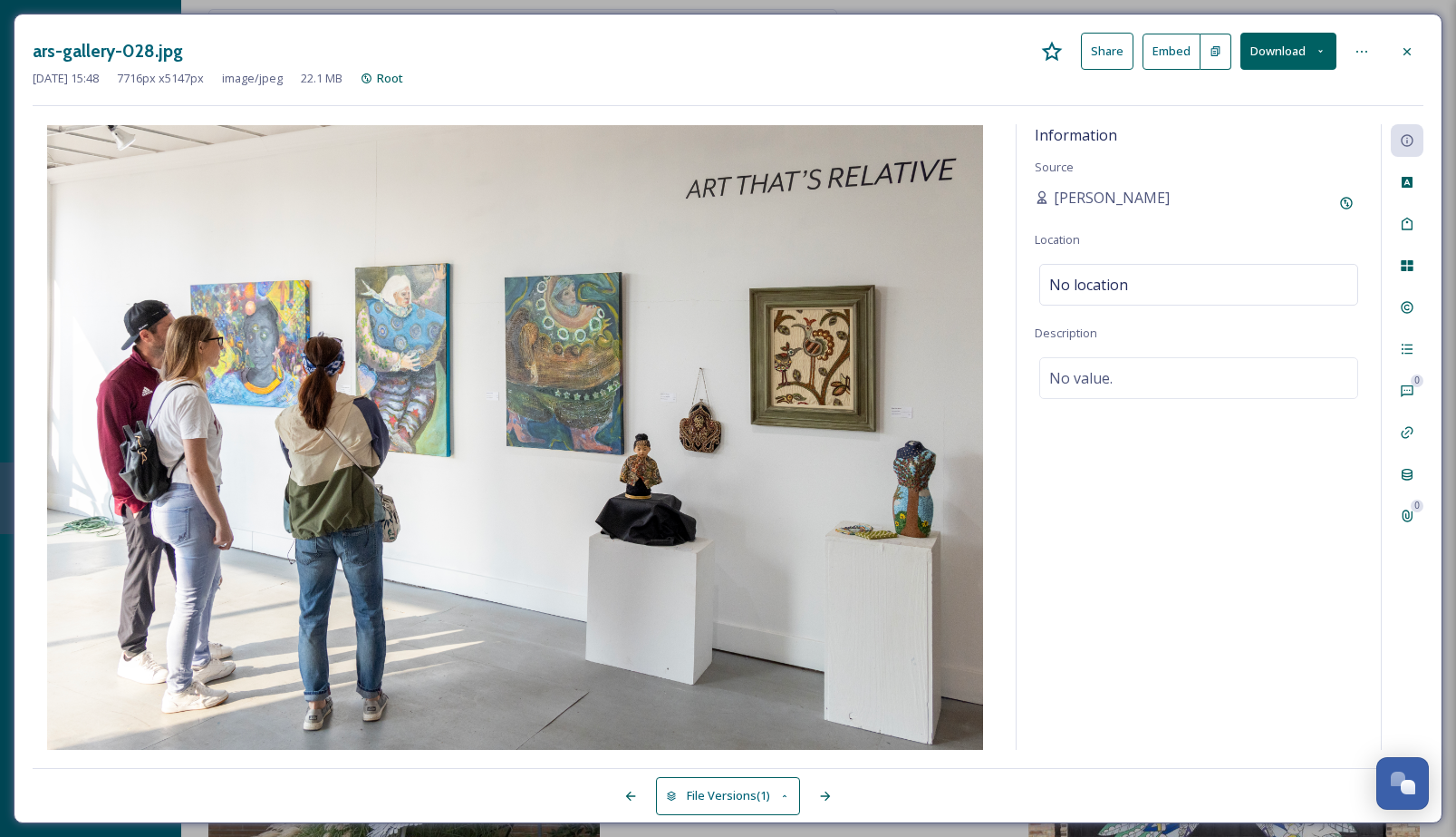
click at [1301, 58] on button "Download" at bounding box center [1289, 51] width 96 height 37
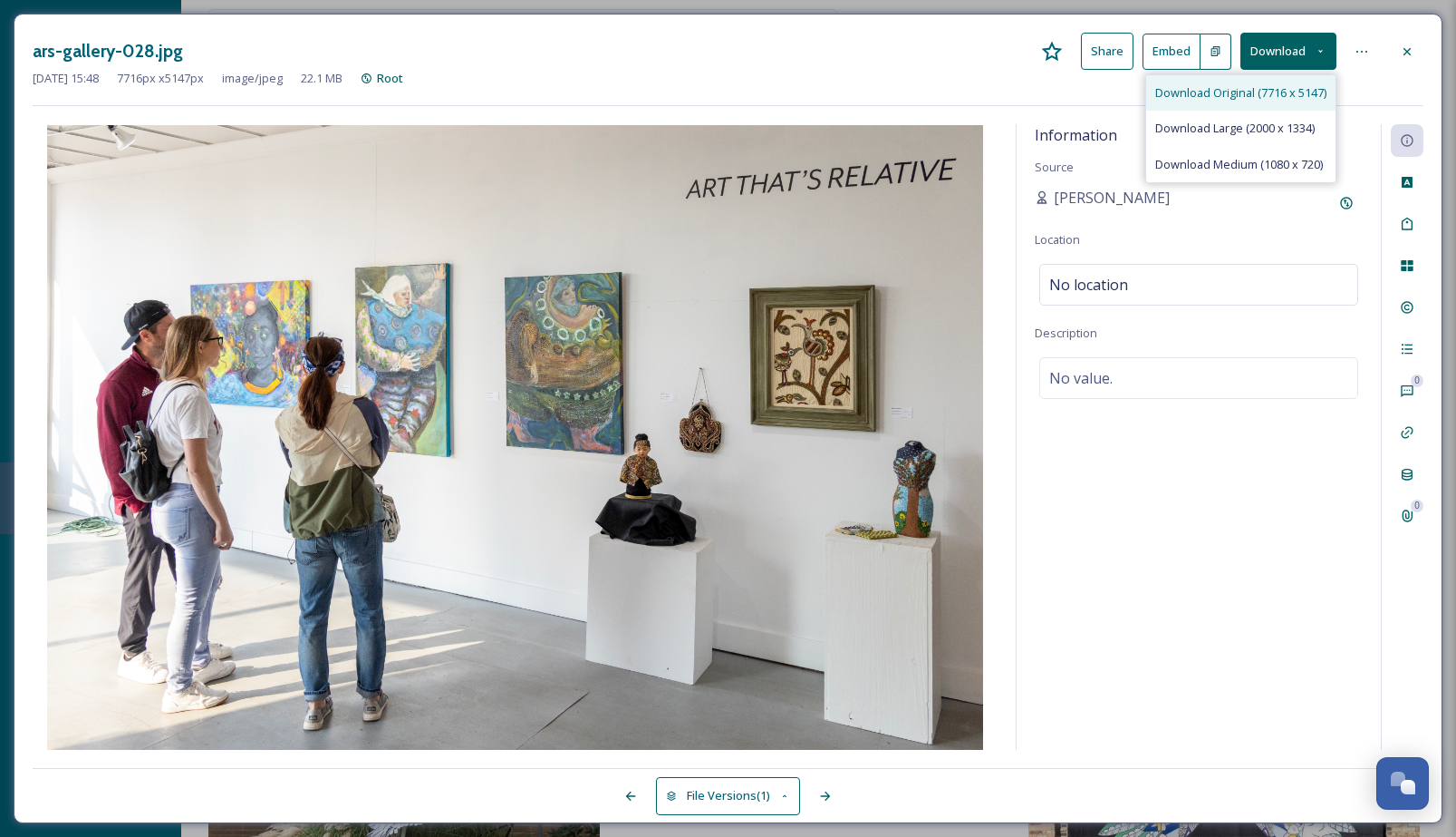
click at [1300, 95] on span "Download Original (7716 x 5147)" at bounding box center [1241, 92] width 171 height 17
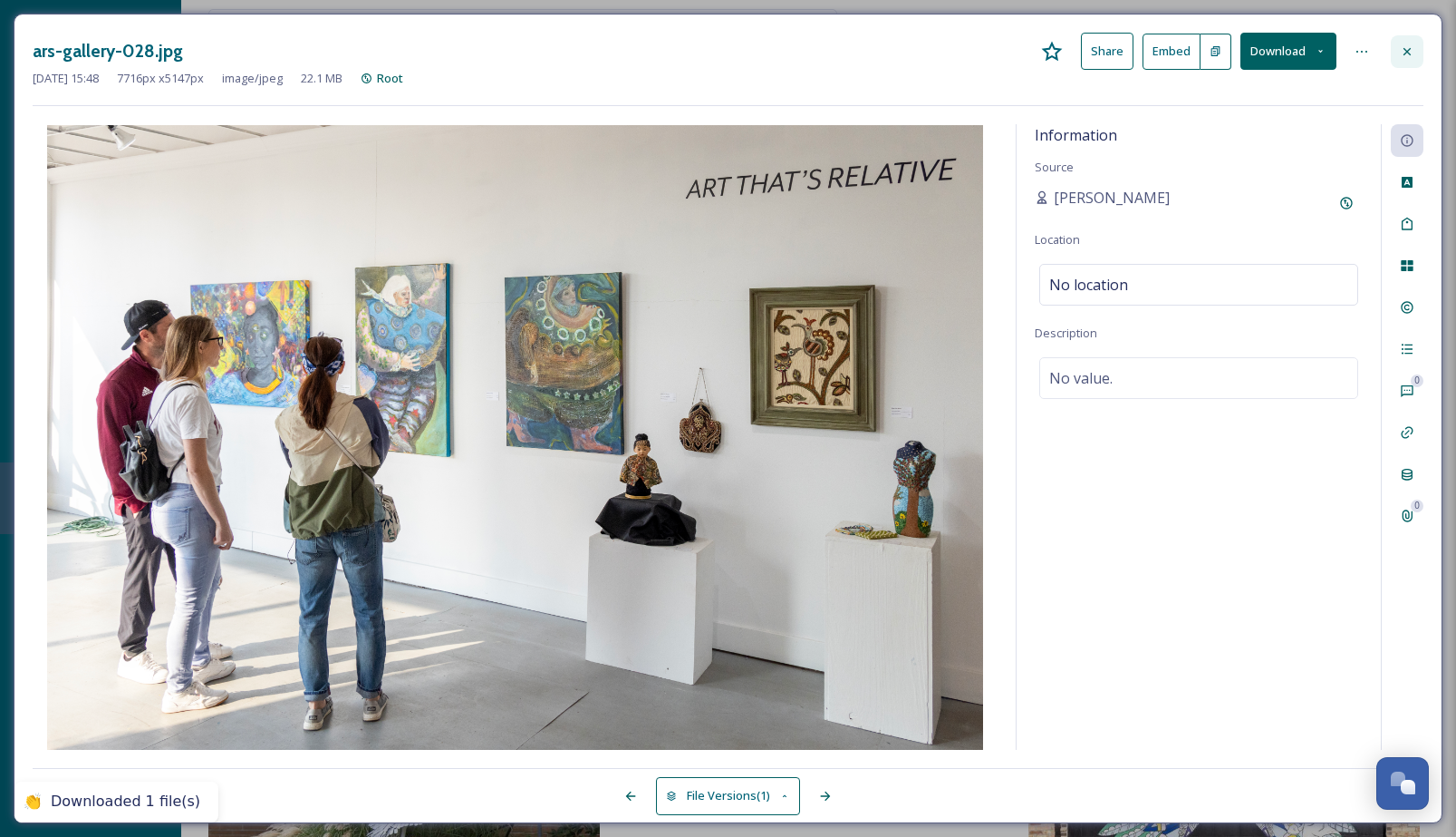
click at [1412, 51] on icon at bounding box center [1407, 52] width 15 height 15
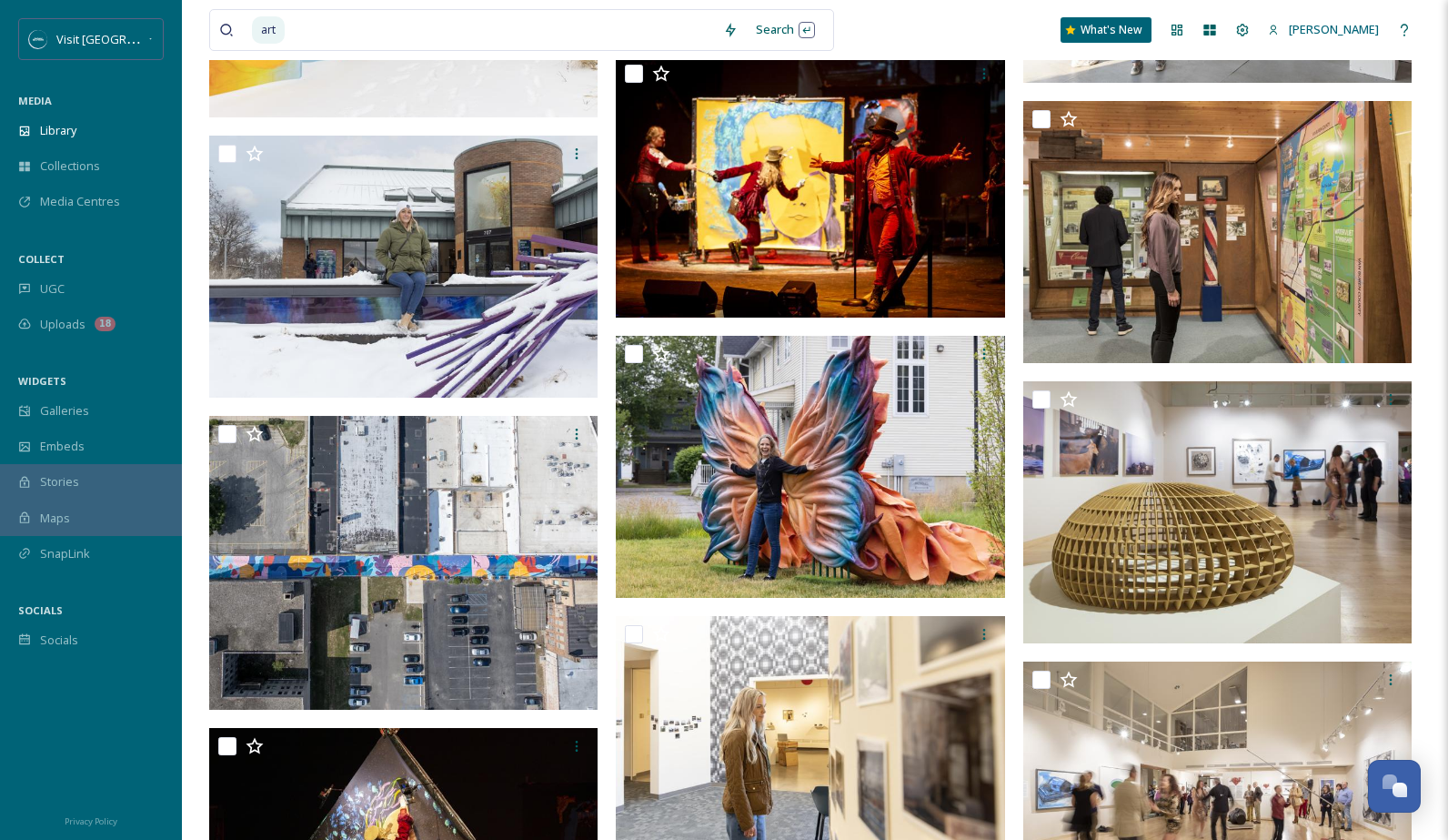
scroll to position [7075, 0]
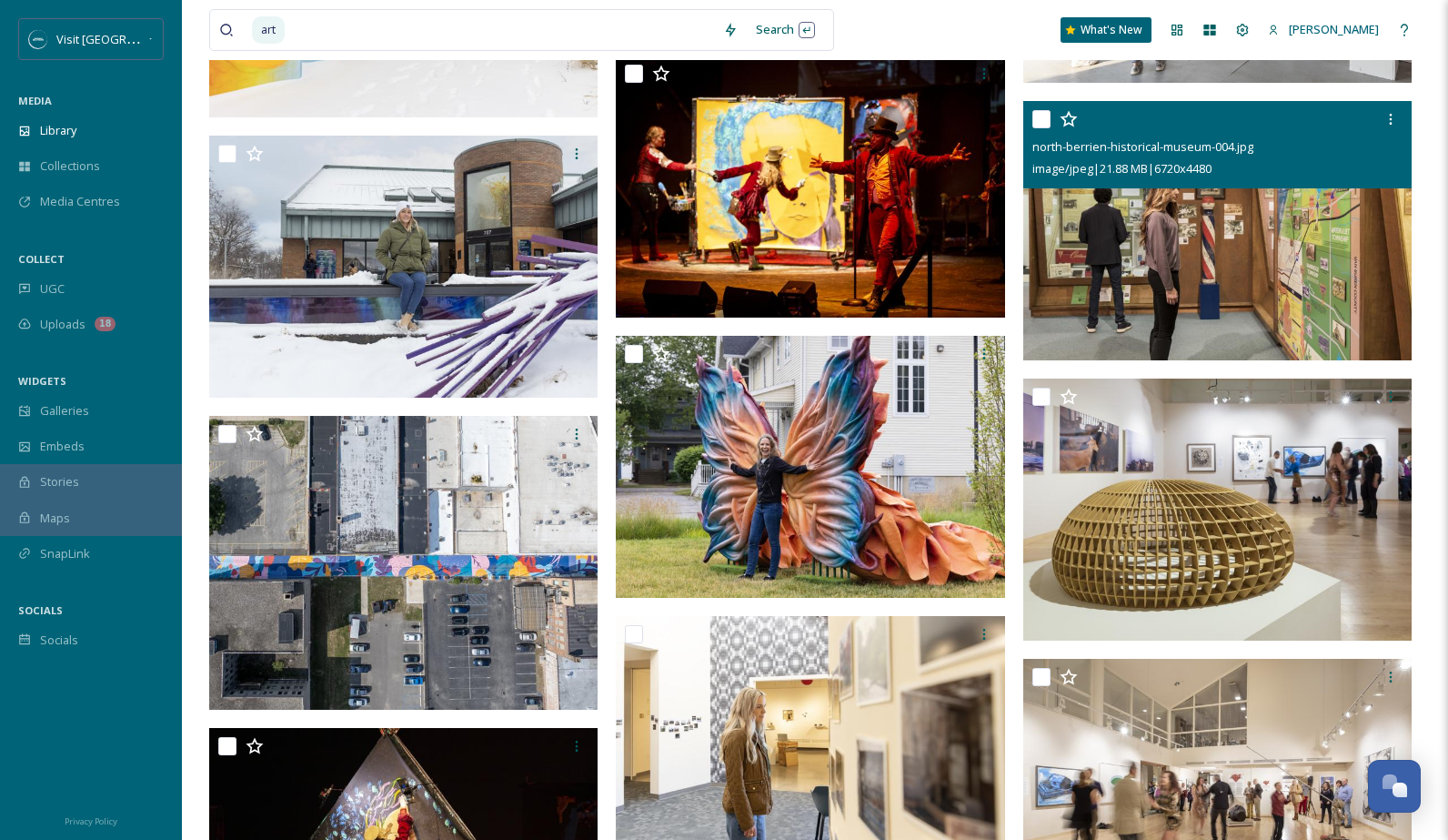
click at [1195, 238] on img at bounding box center [1218, 230] width 389 height 259
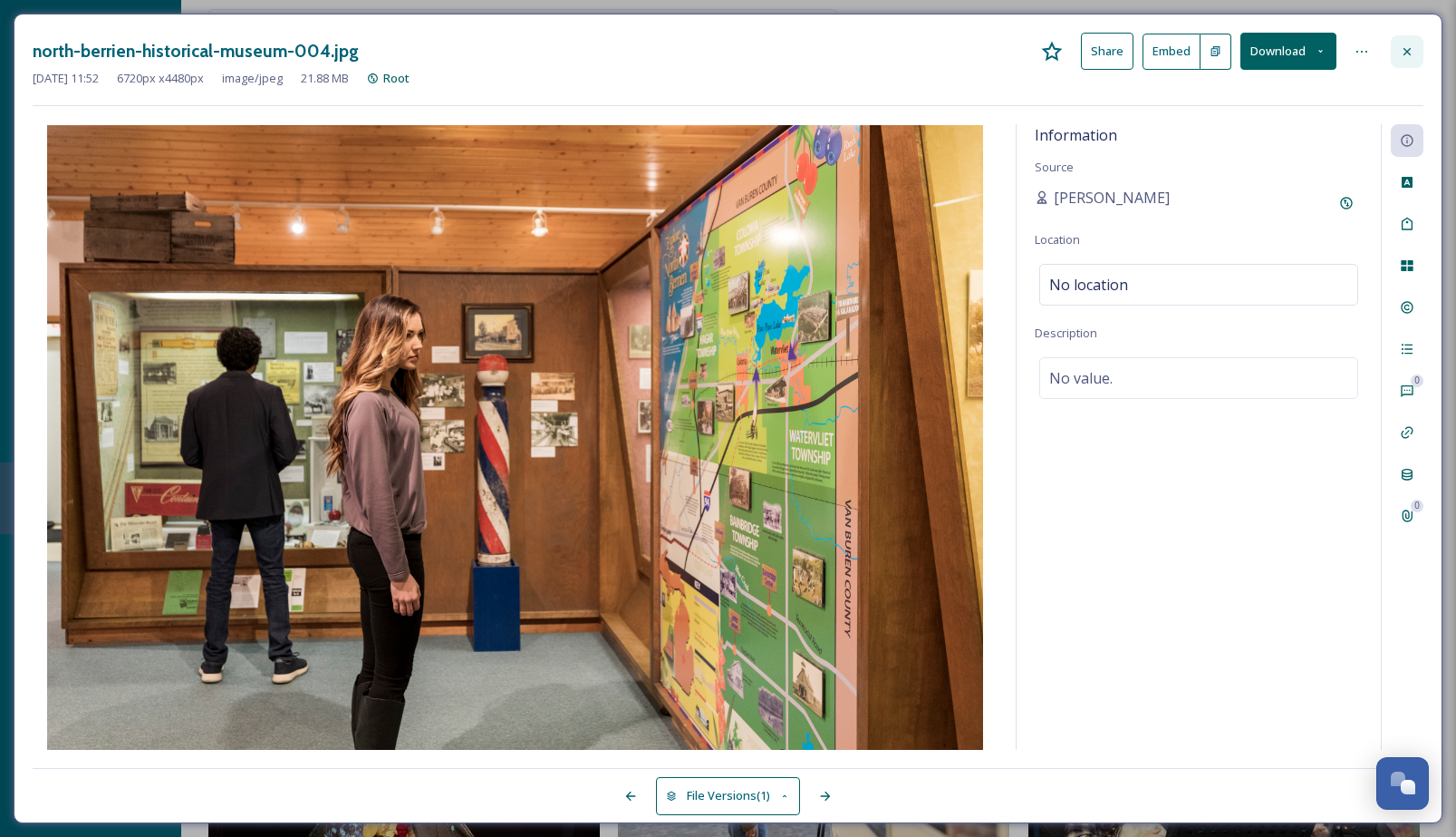
click at [1412, 51] on icon at bounding box center [1407, 52] width 15 height 15
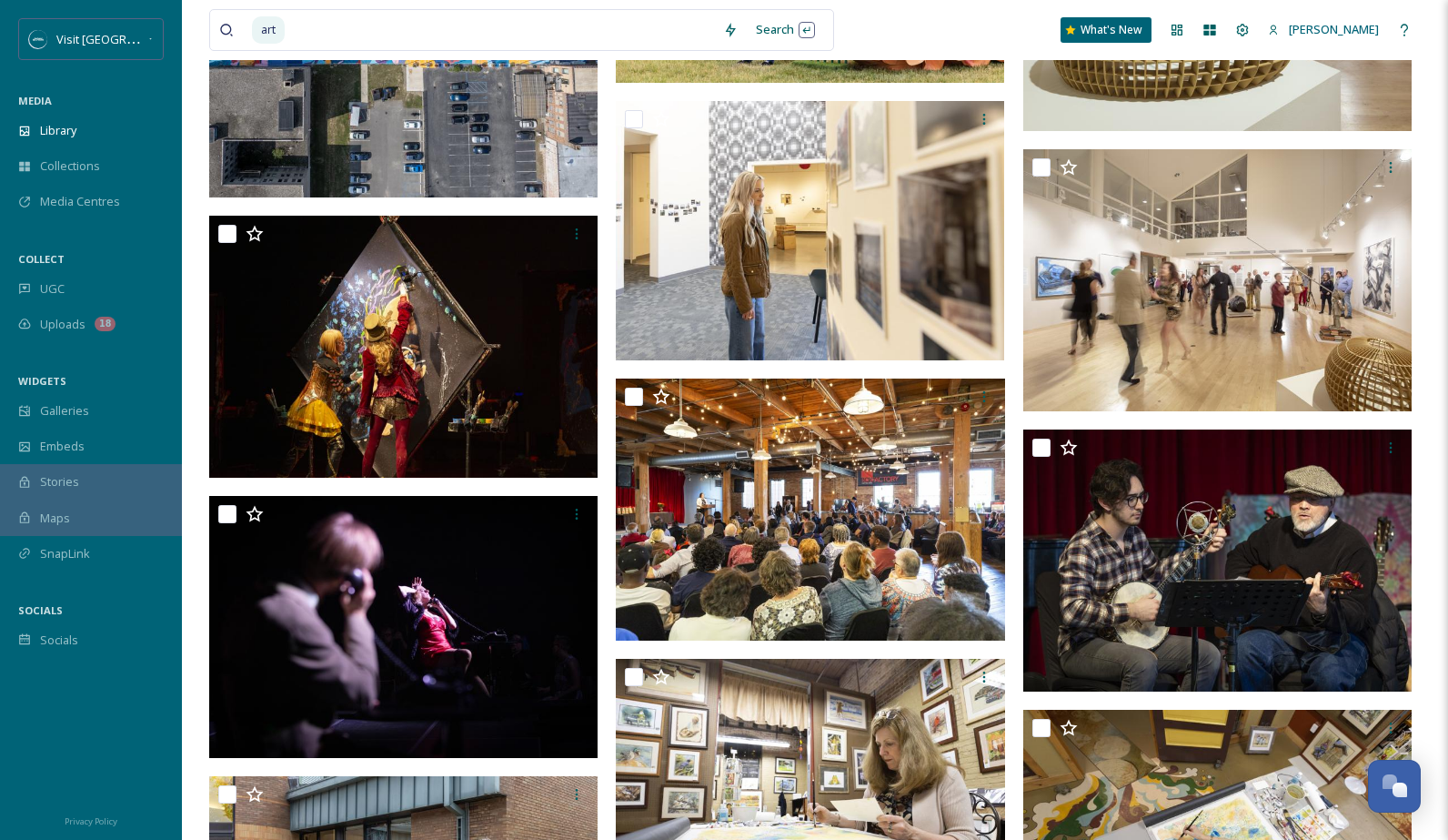
scroll to position [7613, 0]
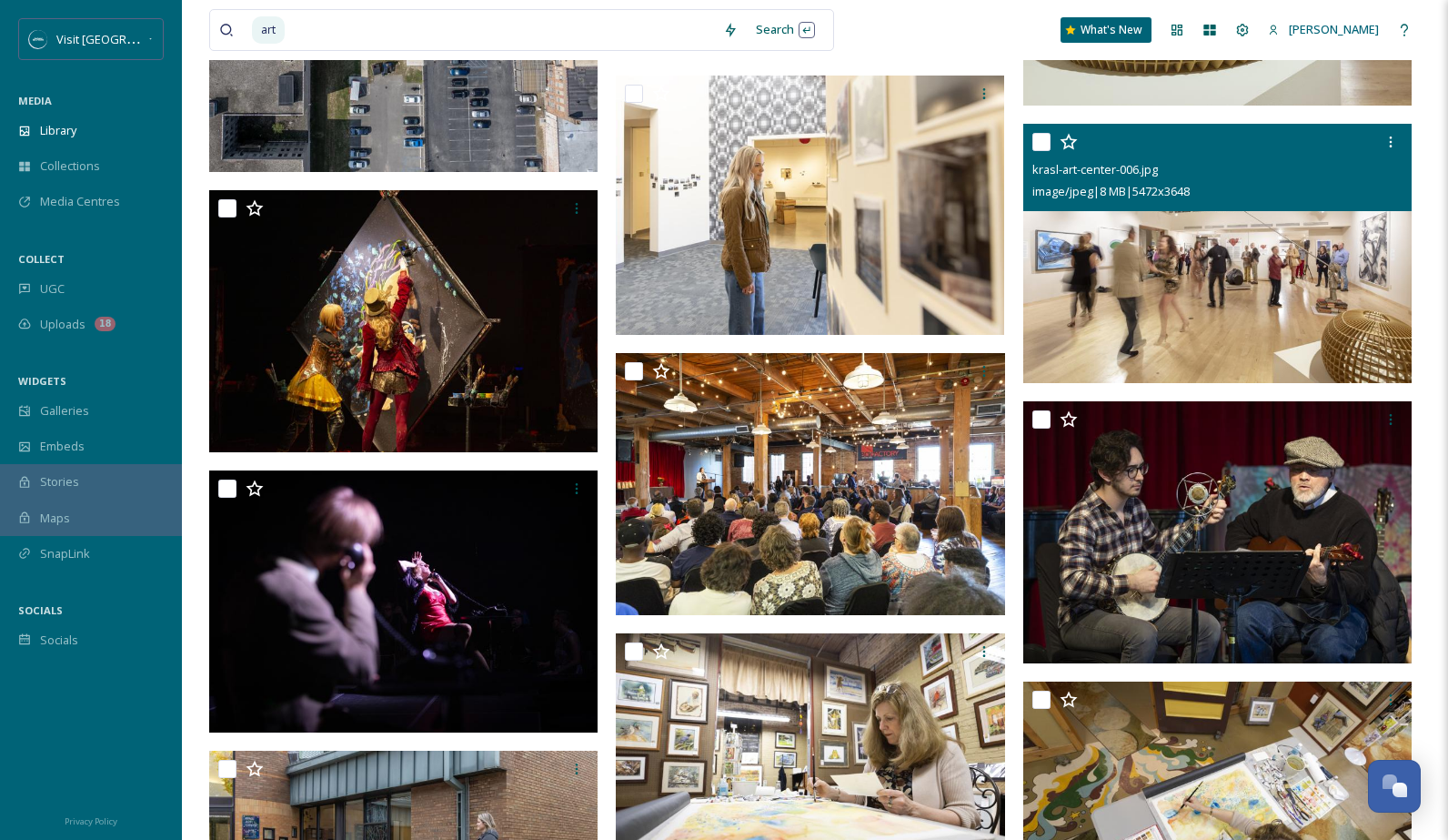
click at [1240, 256] on img at bounding box center [1218, 253] width 389 height 259
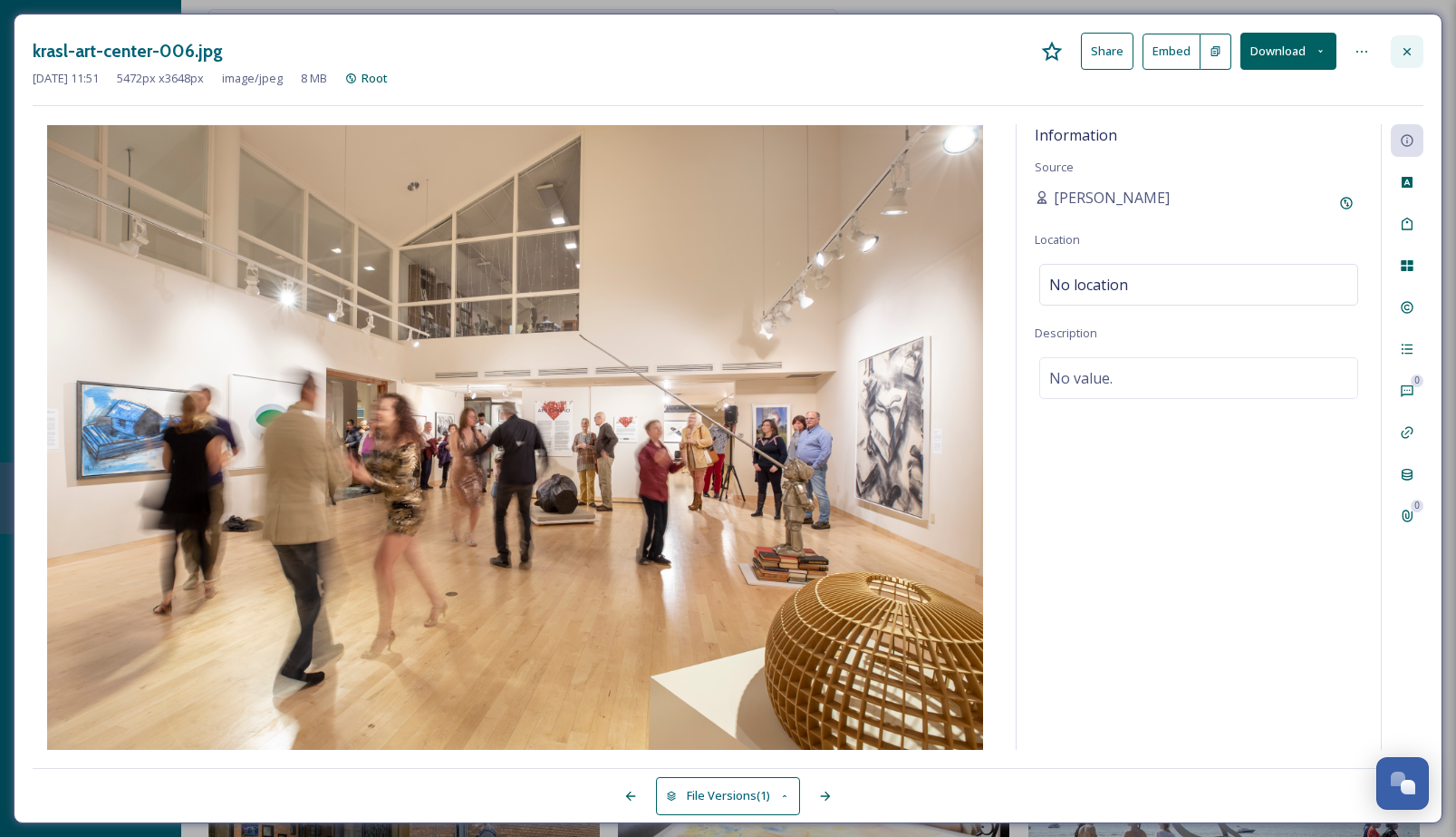
click at [1418, 41] on div at bounding box center [1408, 52] width 33 height 33
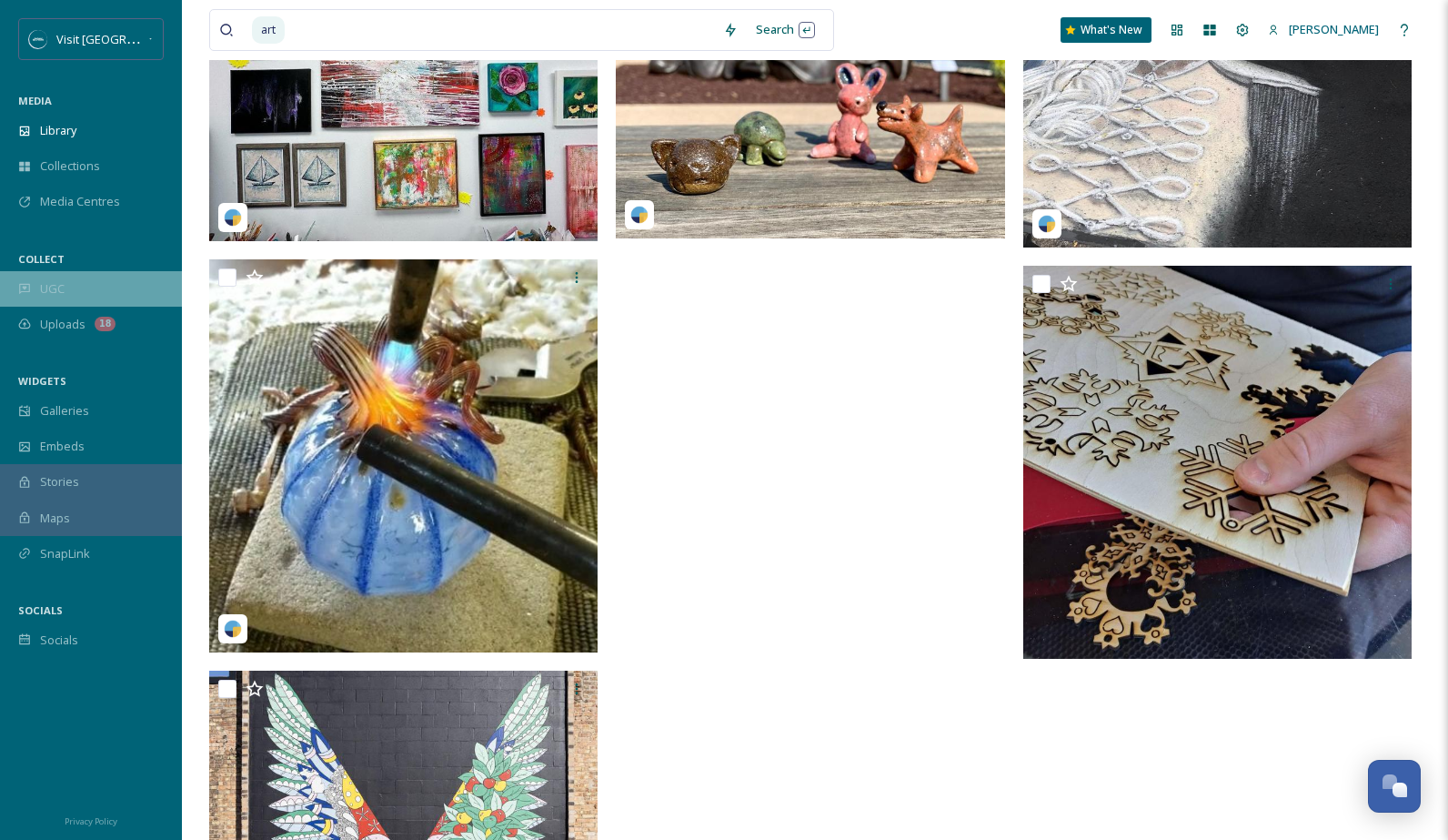
scroll to position [13732, 0]
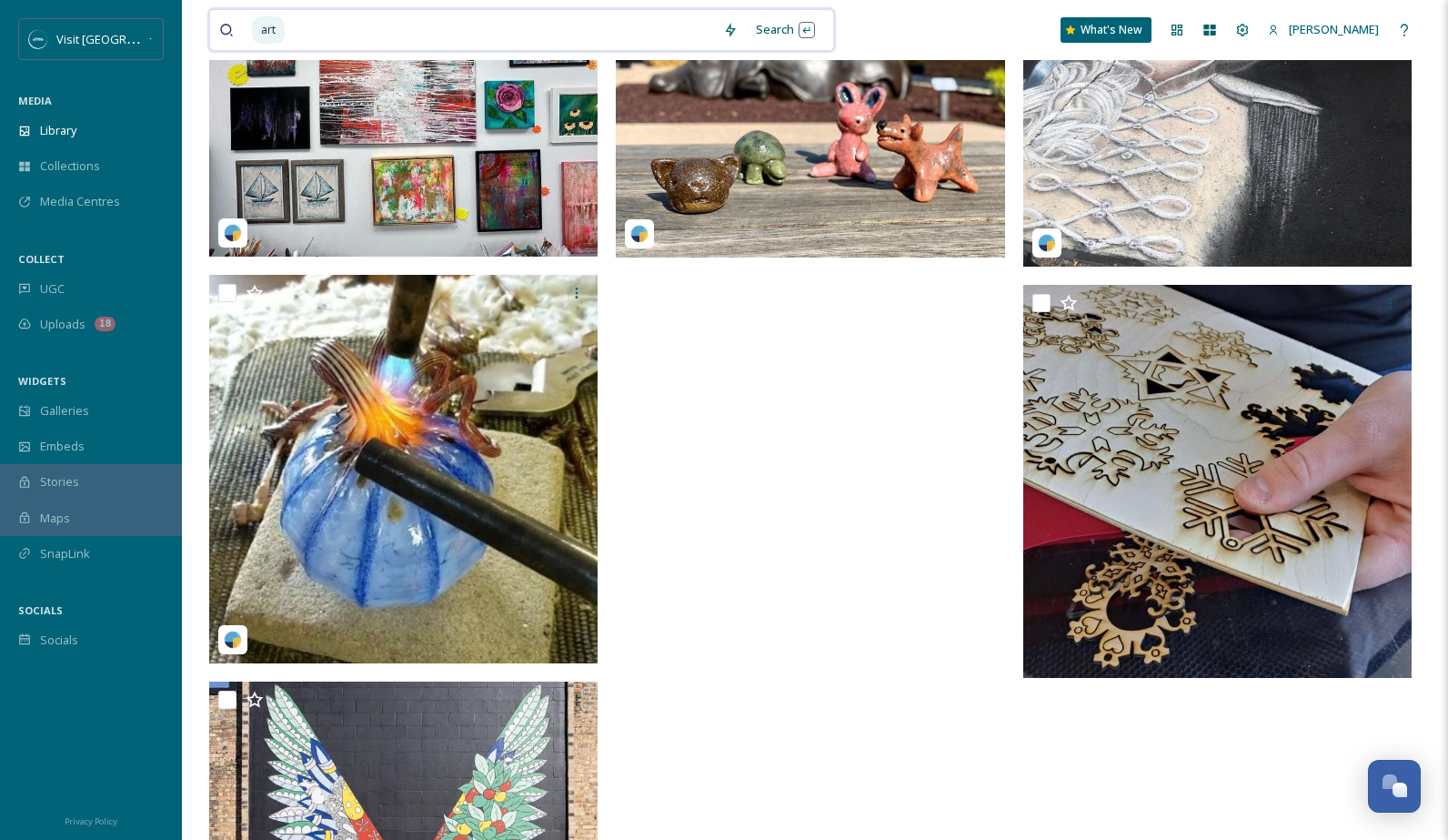
drag, startPoint x: 372, startPoint y: 5, endPoint x: 381, endPoint y: 25, distance: 21.9
click at [373, 5] on div "art Search What's New [PERSON_NAME]" at bounding box center [815, 30] width 1212 height 60
type input "a"
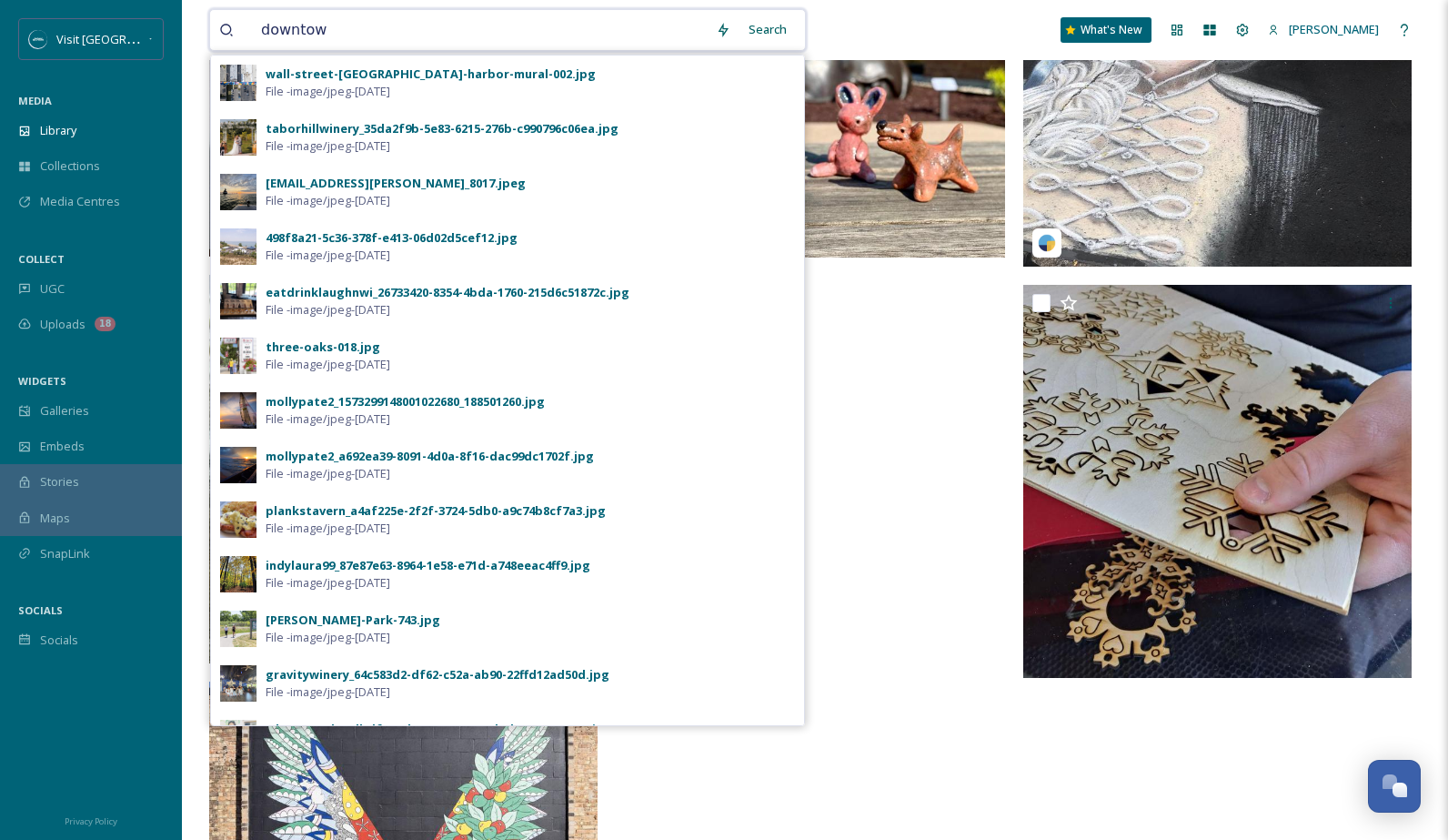
type input "downtown"
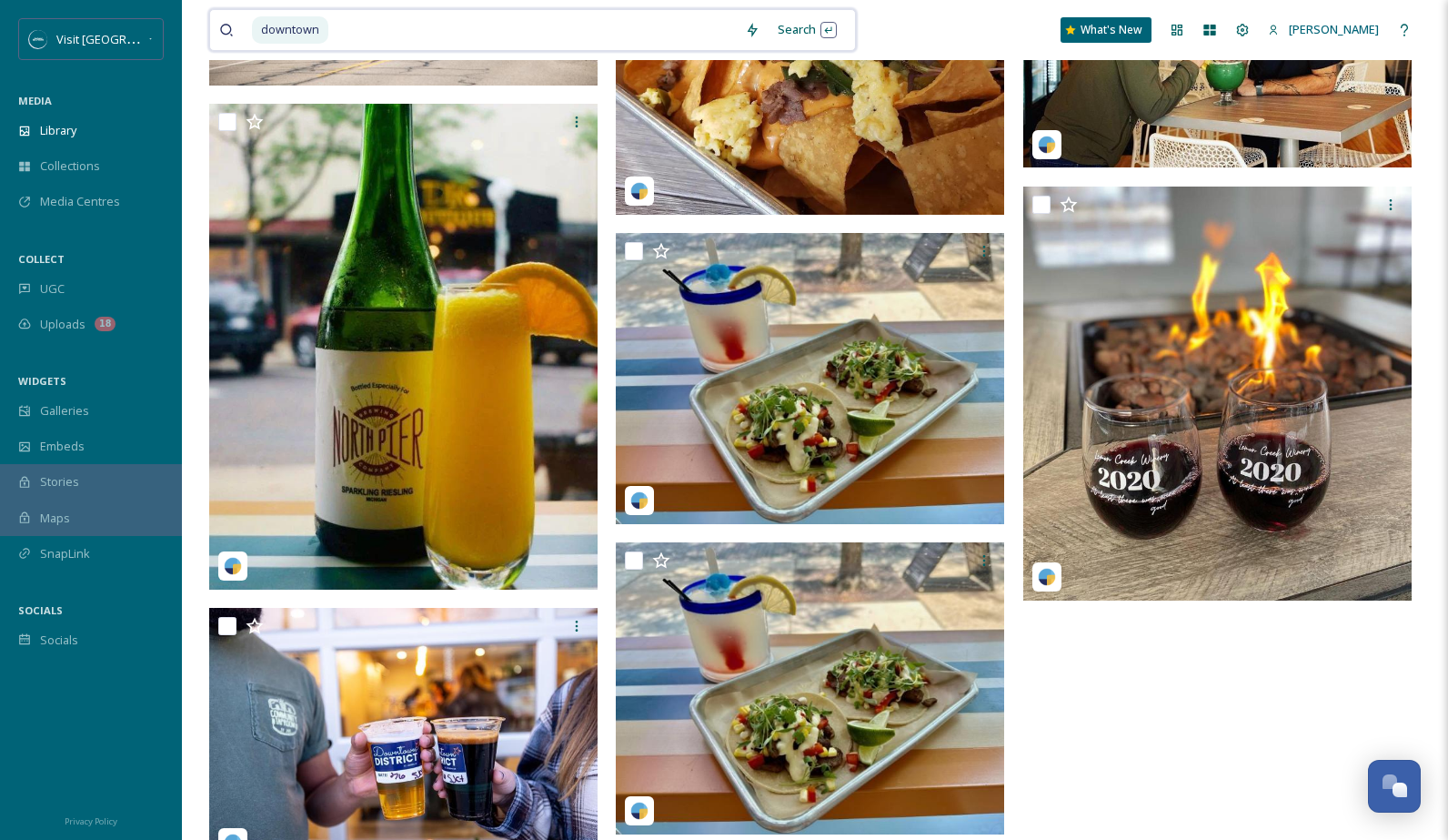
scroll to position [454, 0]
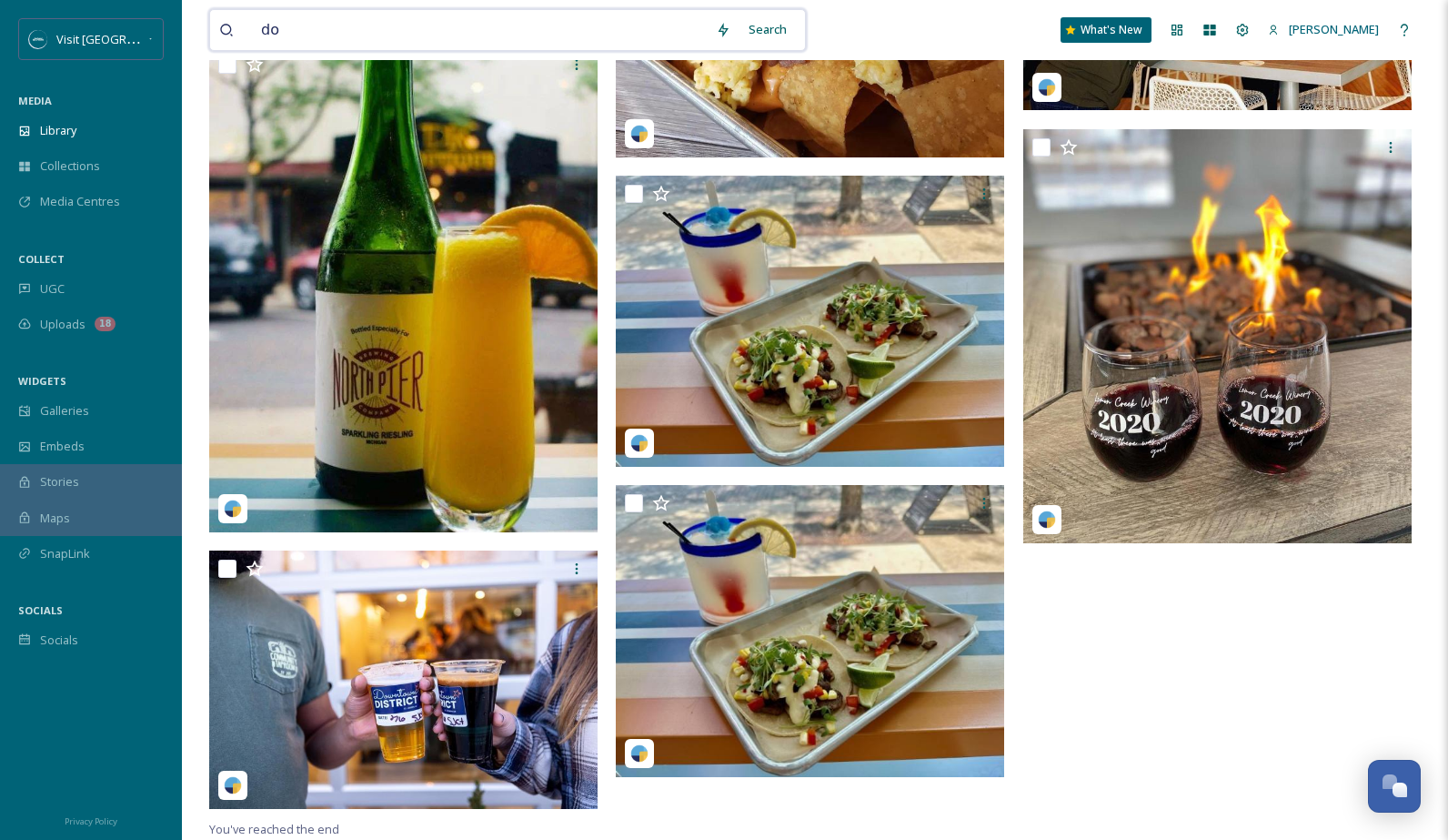
type input "d"
type input "st [PERSON_NAME]"
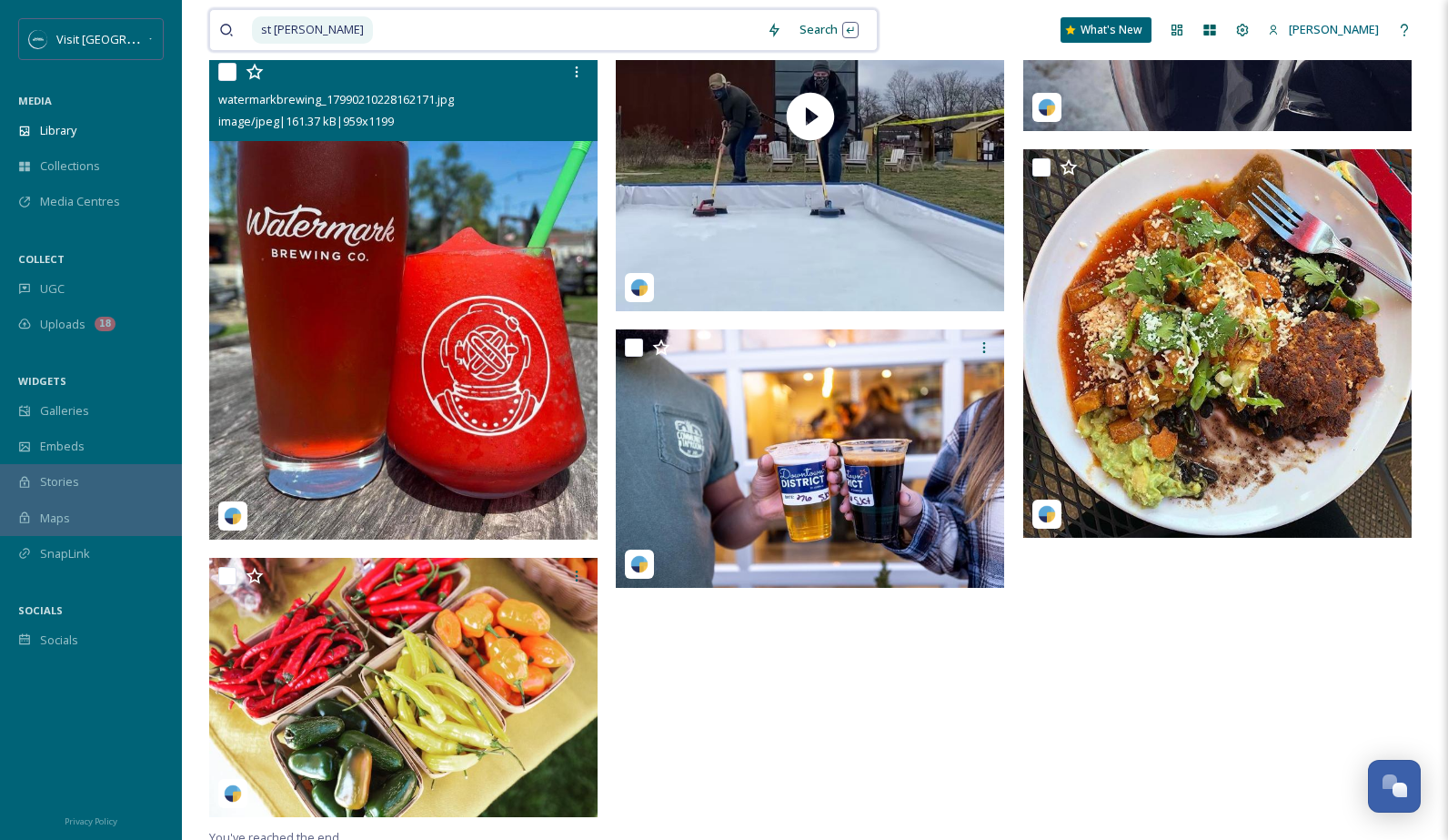
scroll to position [860, 0]
